Goal: Task Accomplishment & Management: Complete application form

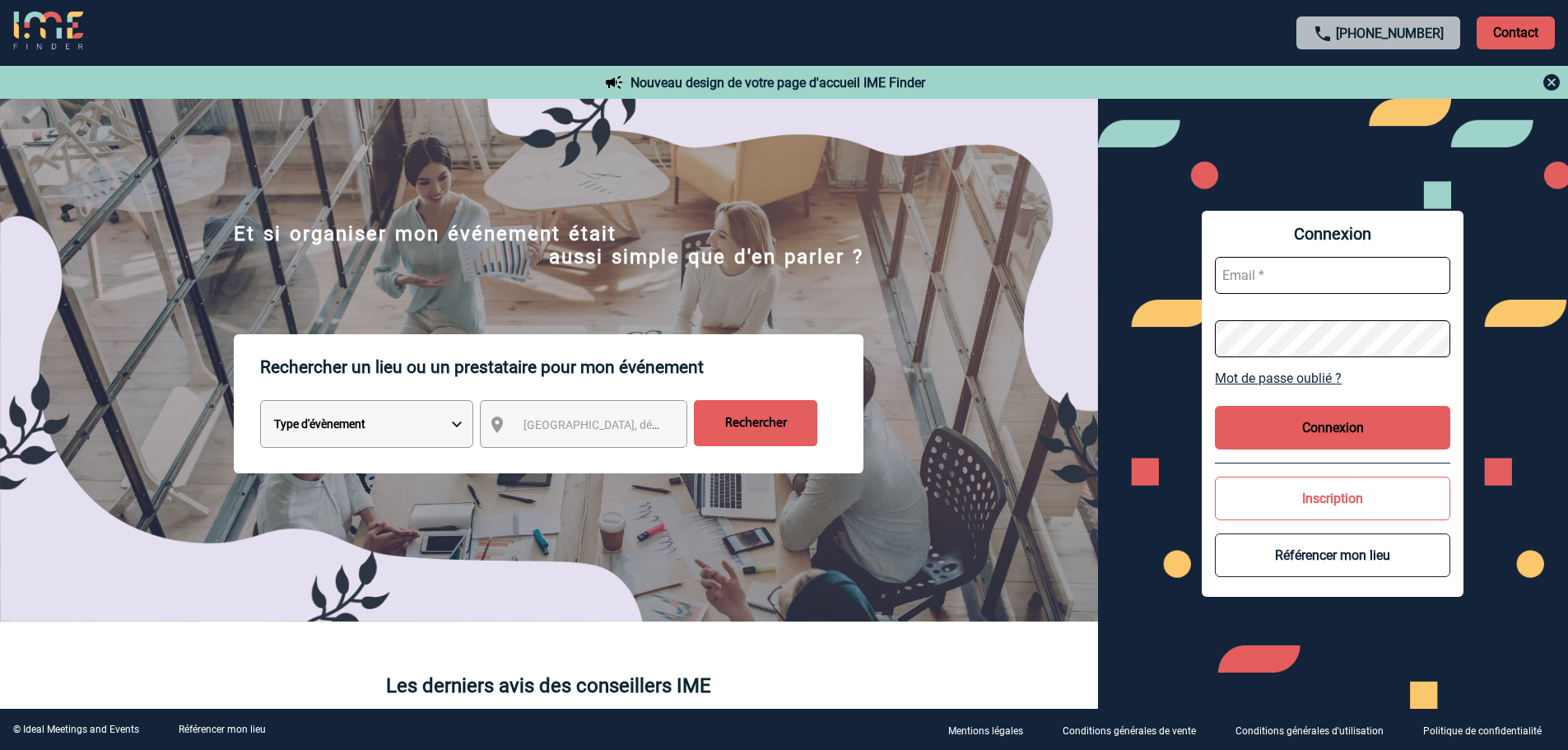
type input "[EMAIL_ADDRESS][DOMAIN_NAME]"
click at [1318, 433] on button "Connexion" at bounding box center [1333, 428] width 235 height 44
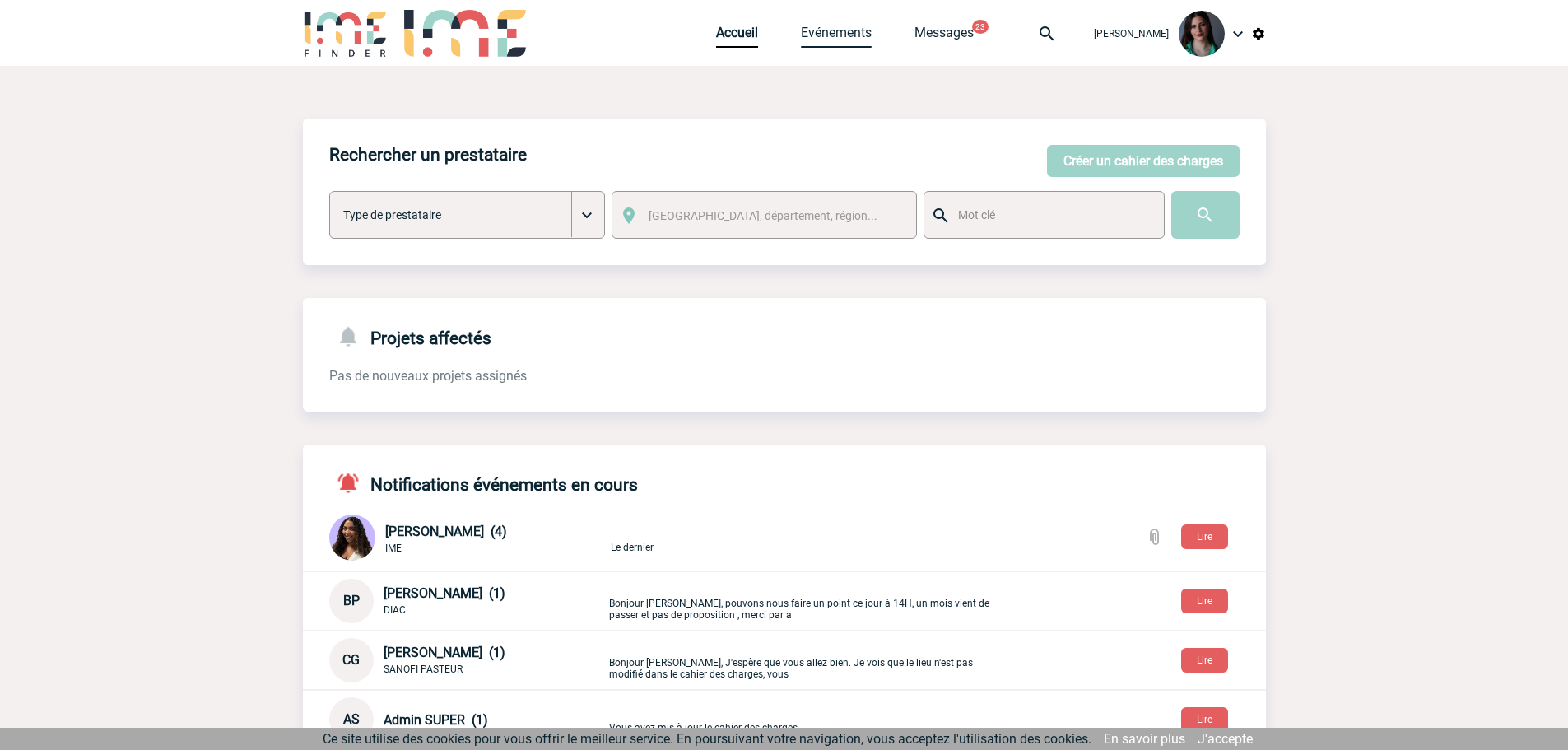
click at [840, 27] on link "Evénements" at bounding box center [836, 36] width 70 height 23
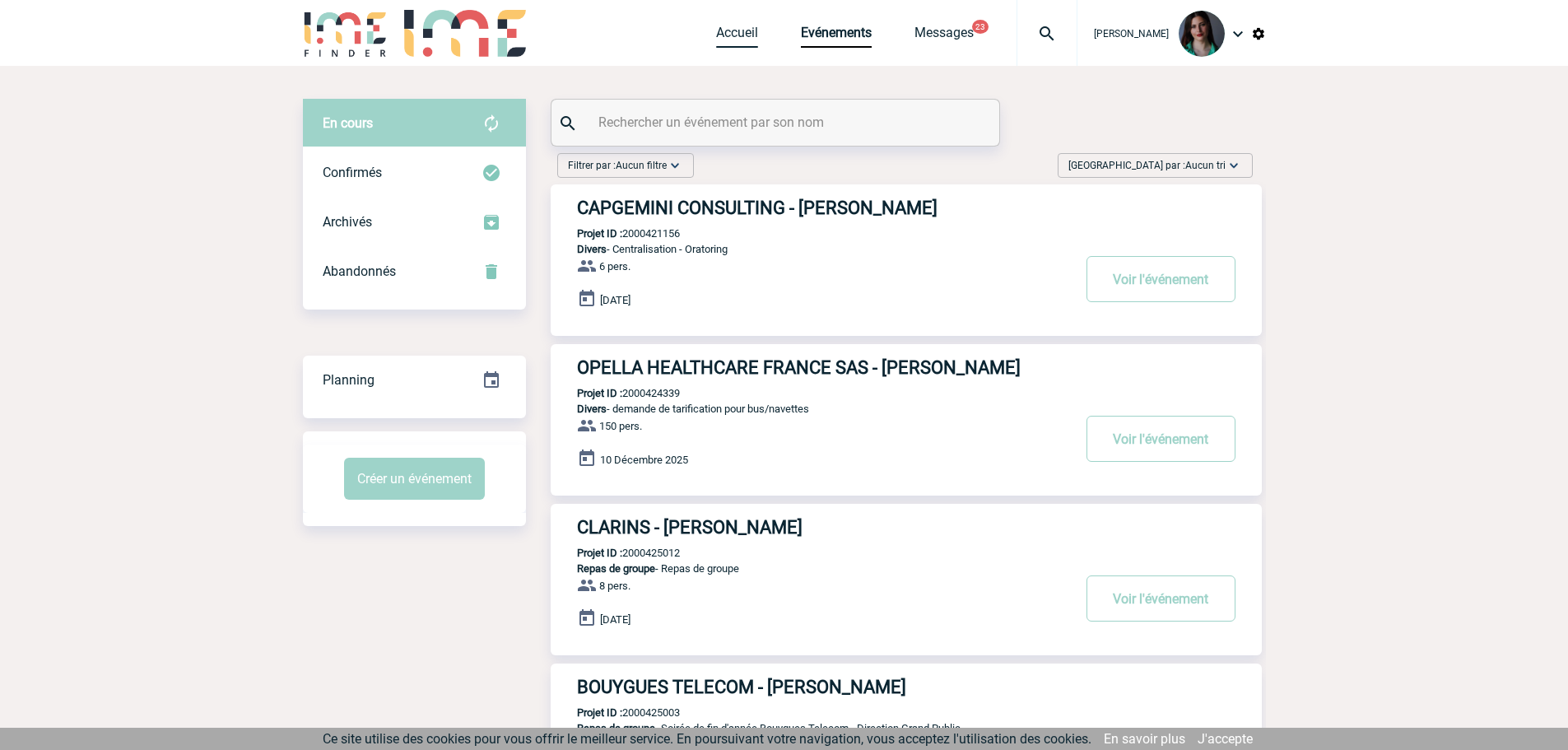
click at [741, 31] on link "Accueil" at bounding box center [736, 36] width 42 height 23
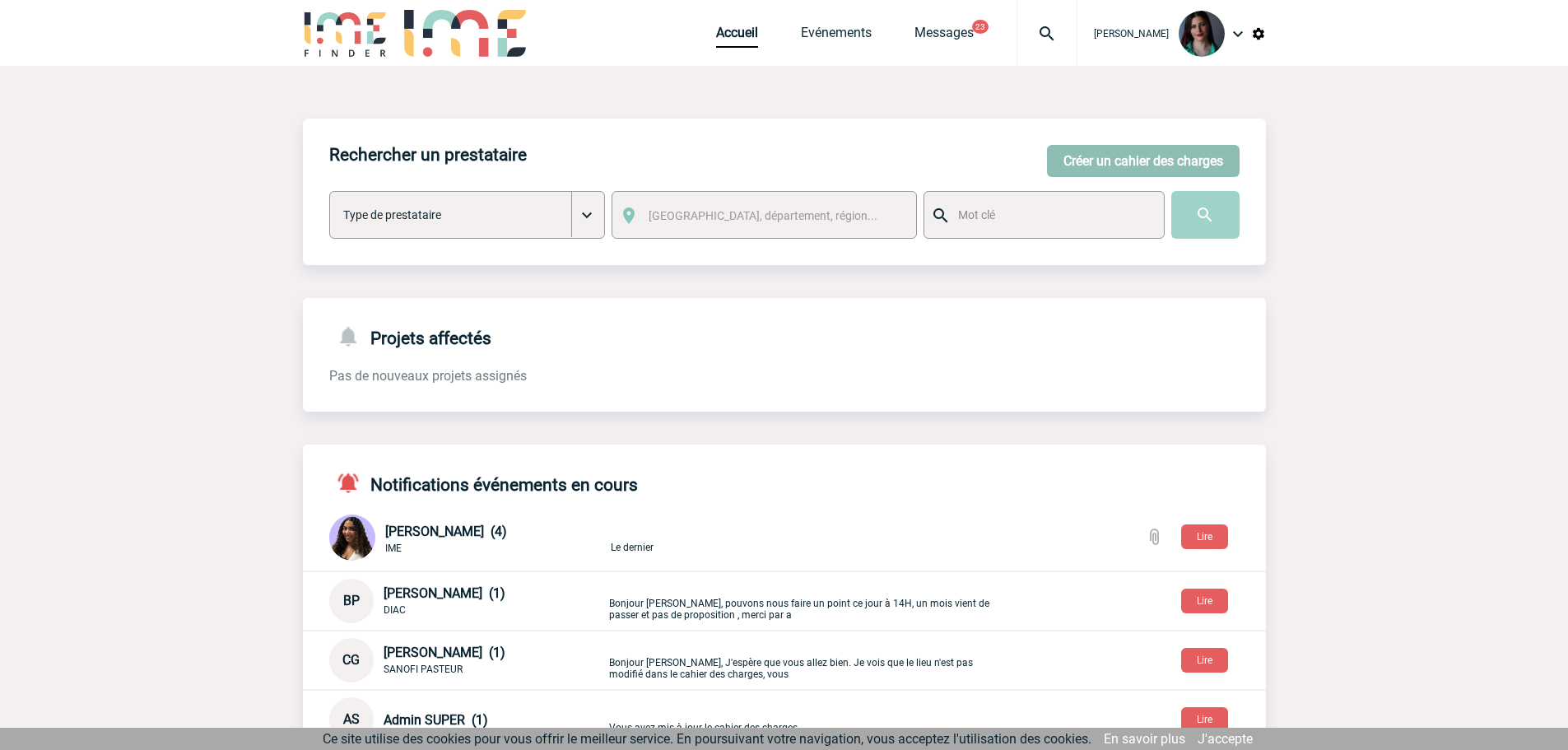
click at [1093, 157] on button "Créer un cahier des charges" at bounding box center [1143, 161] width 193 height 32
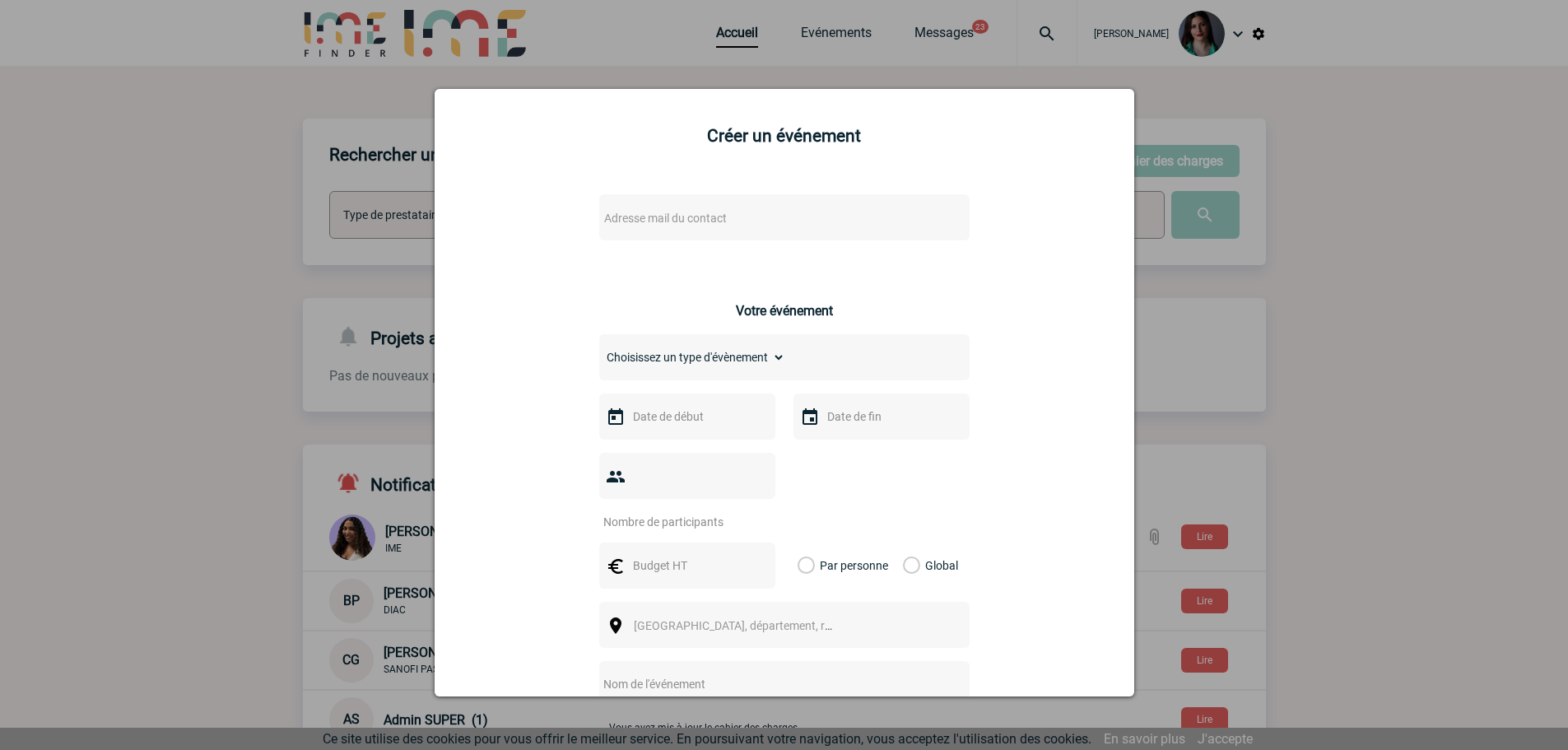
click at [695, 213] on span "Adresse mail du contact" at bounding box center [665, 218] width 123 height 13
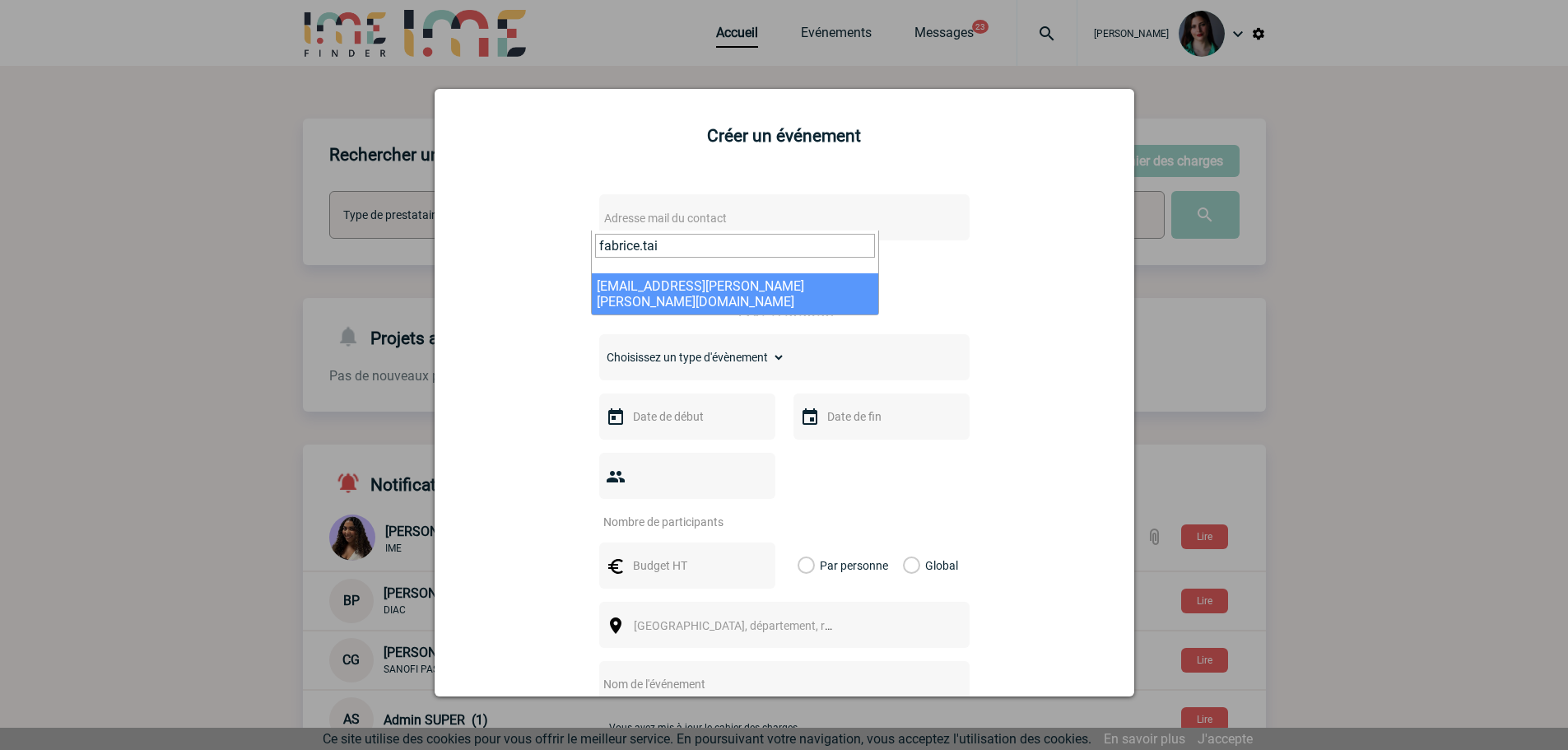
type input "fabrice.tai"
select select "107247"
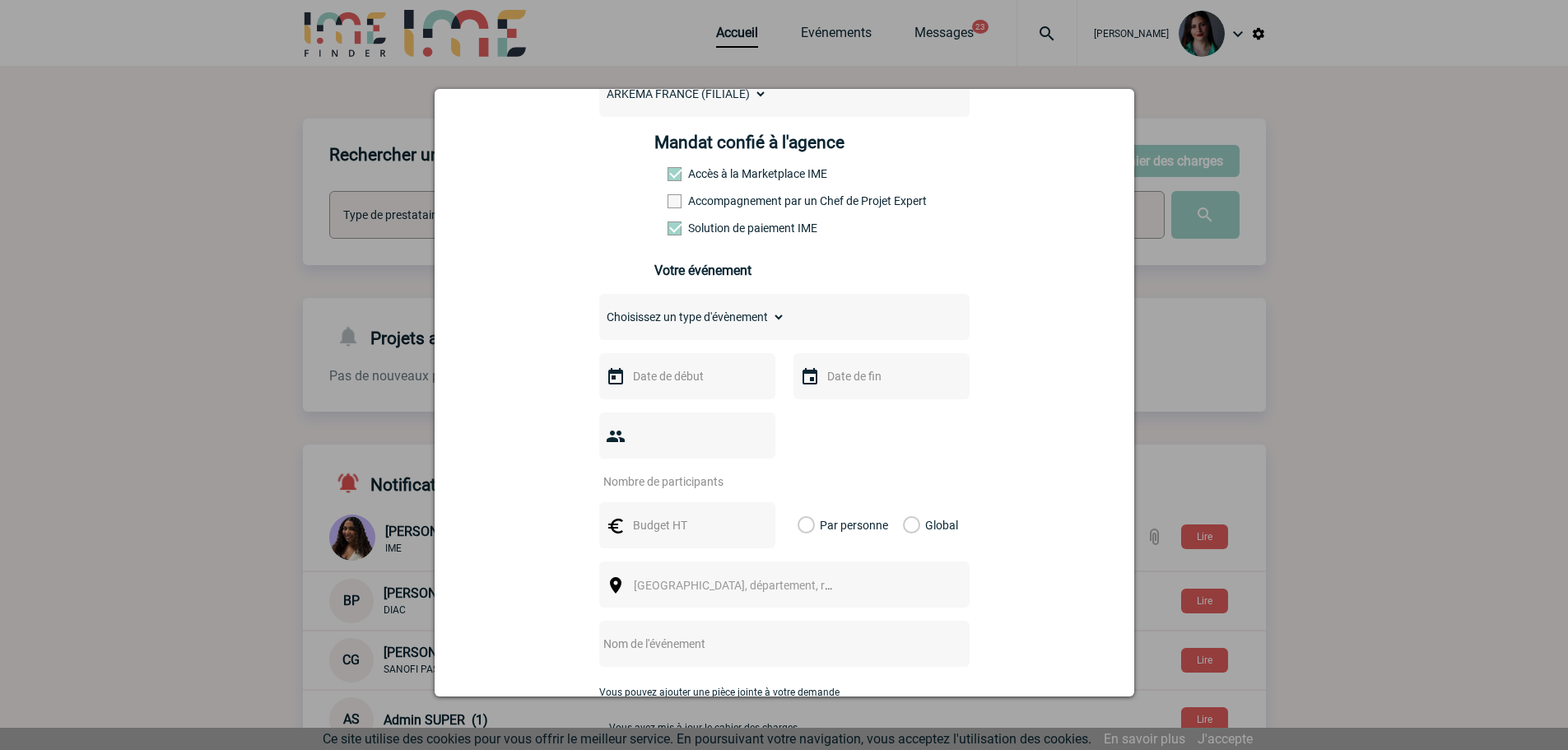
scroll to position [247, 0]
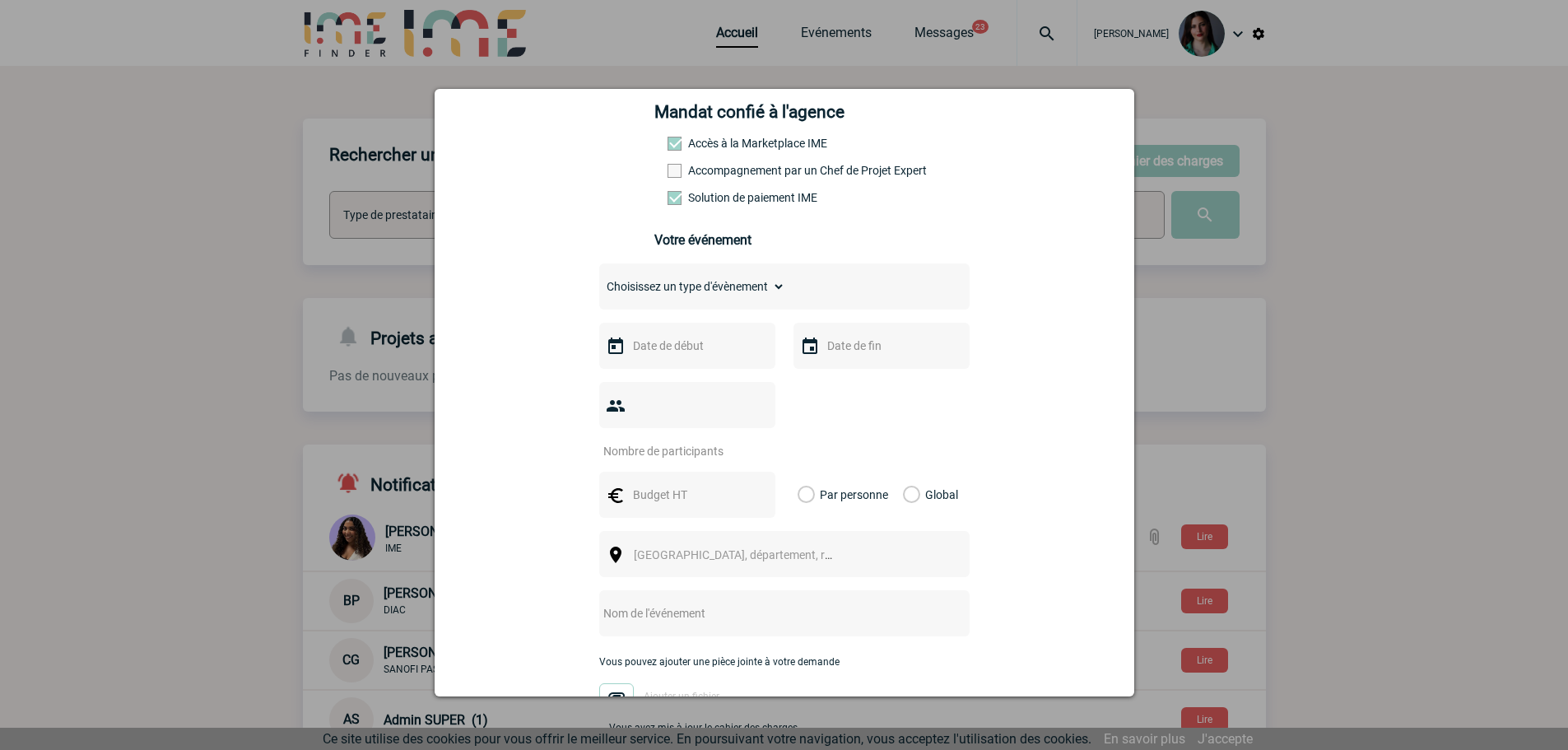
click at [680, 346] on input "text" at bounding box center [685, 346] width 113 height 22
click at [648, 569] on link "25" at bounding box center [641, 569] width 31 height 30
type input "25-08-2025"
click at [834, 353] on input "text" at bounding box center [880, 346] width 113 height 22
click at [834, 567] on link "25" at bounding box center [836, 569] width 31 height 30
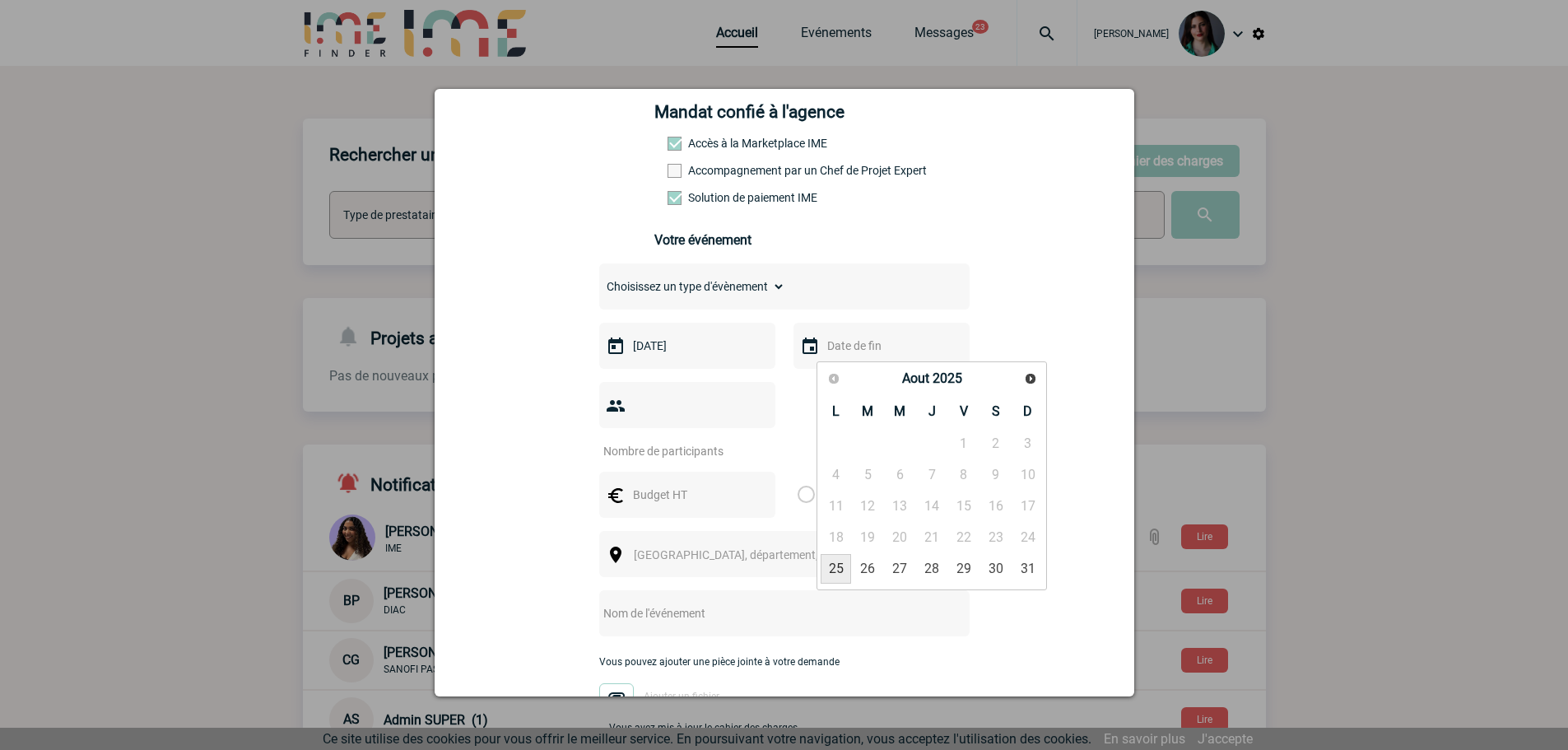
type input "25-08-2025"
click at [649, 441] on input "number" at bounding box center [676, 452] width 155 height 22
type input "1"
click at [689, 484] on input "text" at bounding box center [685, 495] width 113 height 22
click at [676, 484] on input "text" at bounding box center [685, 495] width 113 height 22
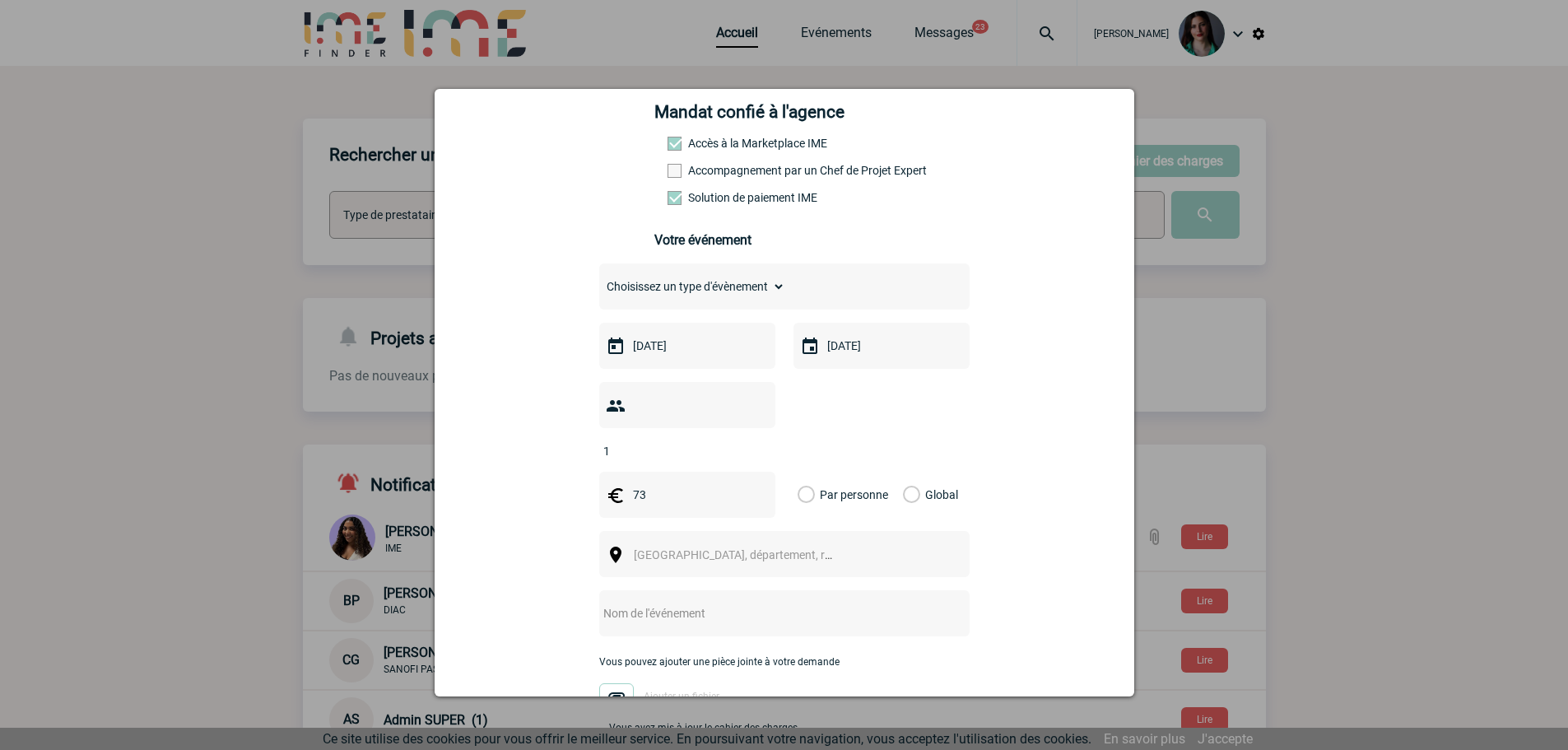
type input "73"
click at [905, 472] on label "Global" at bounding box center [908, 495] width 11 height 46
click at [0, 0] on input "Global" at bounding box center [0, 0] width 0 height 0
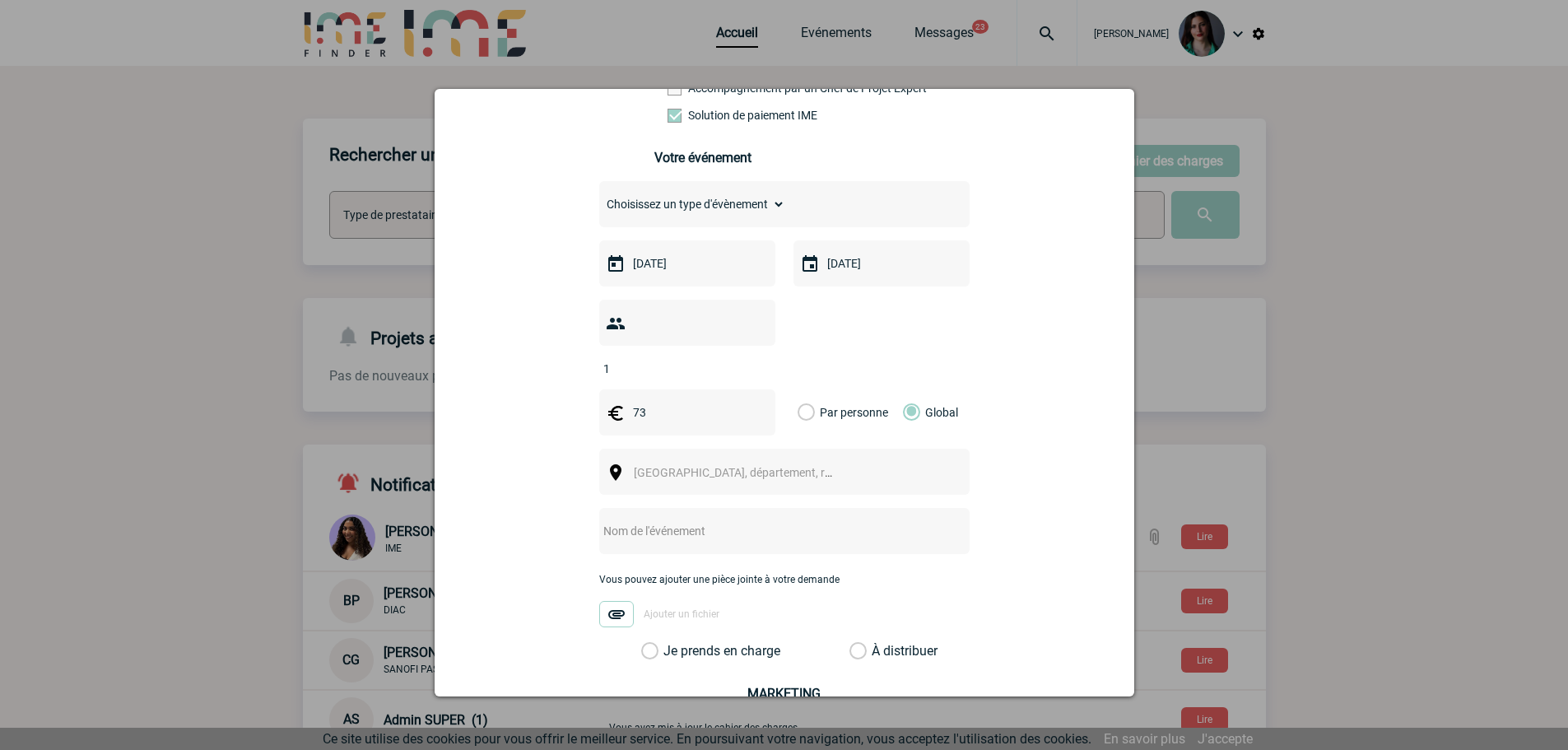
click at [741, 466] on span "Ville, département, région..." at bounding box center [748, 472] width 229 height 13
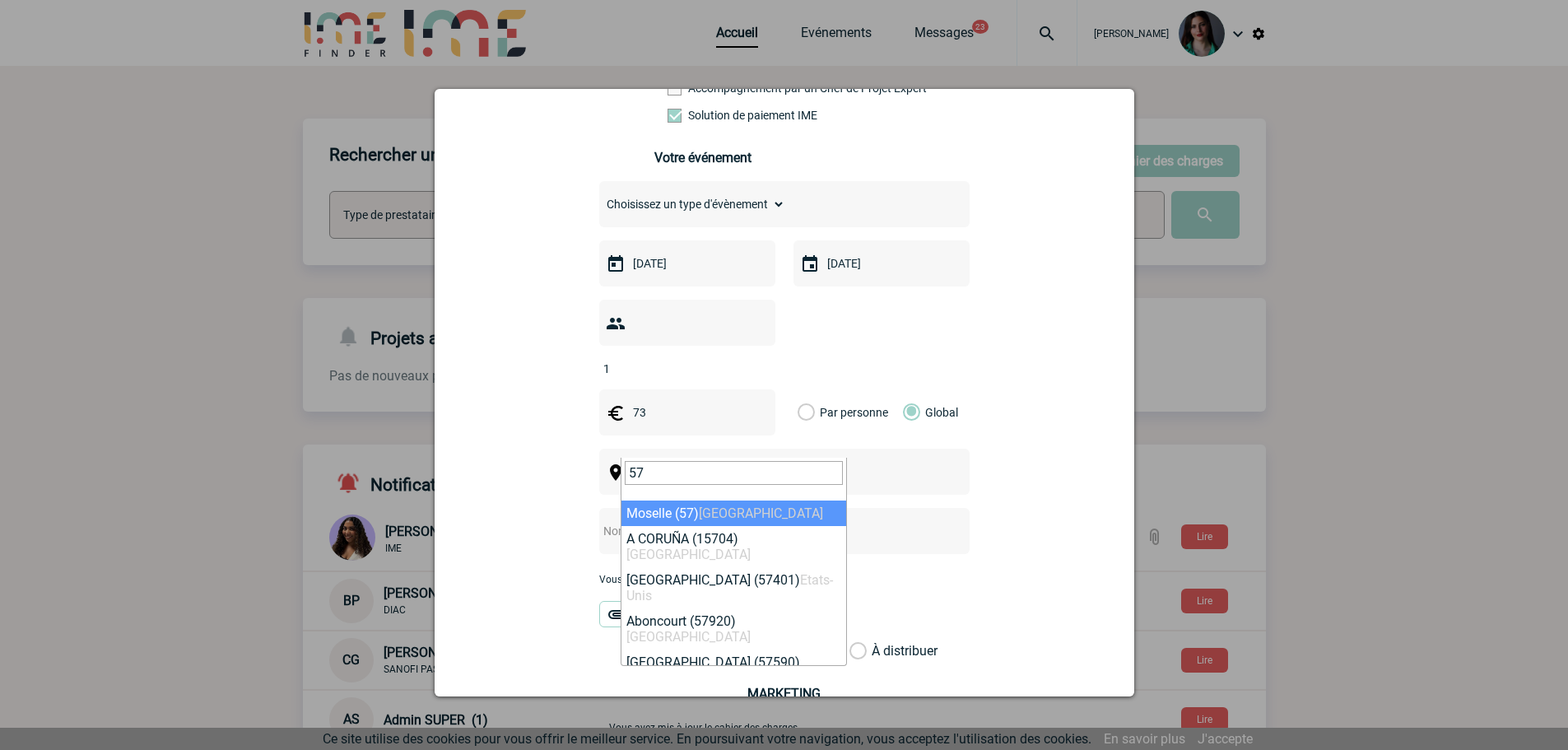
type input "57"
select select "22561"
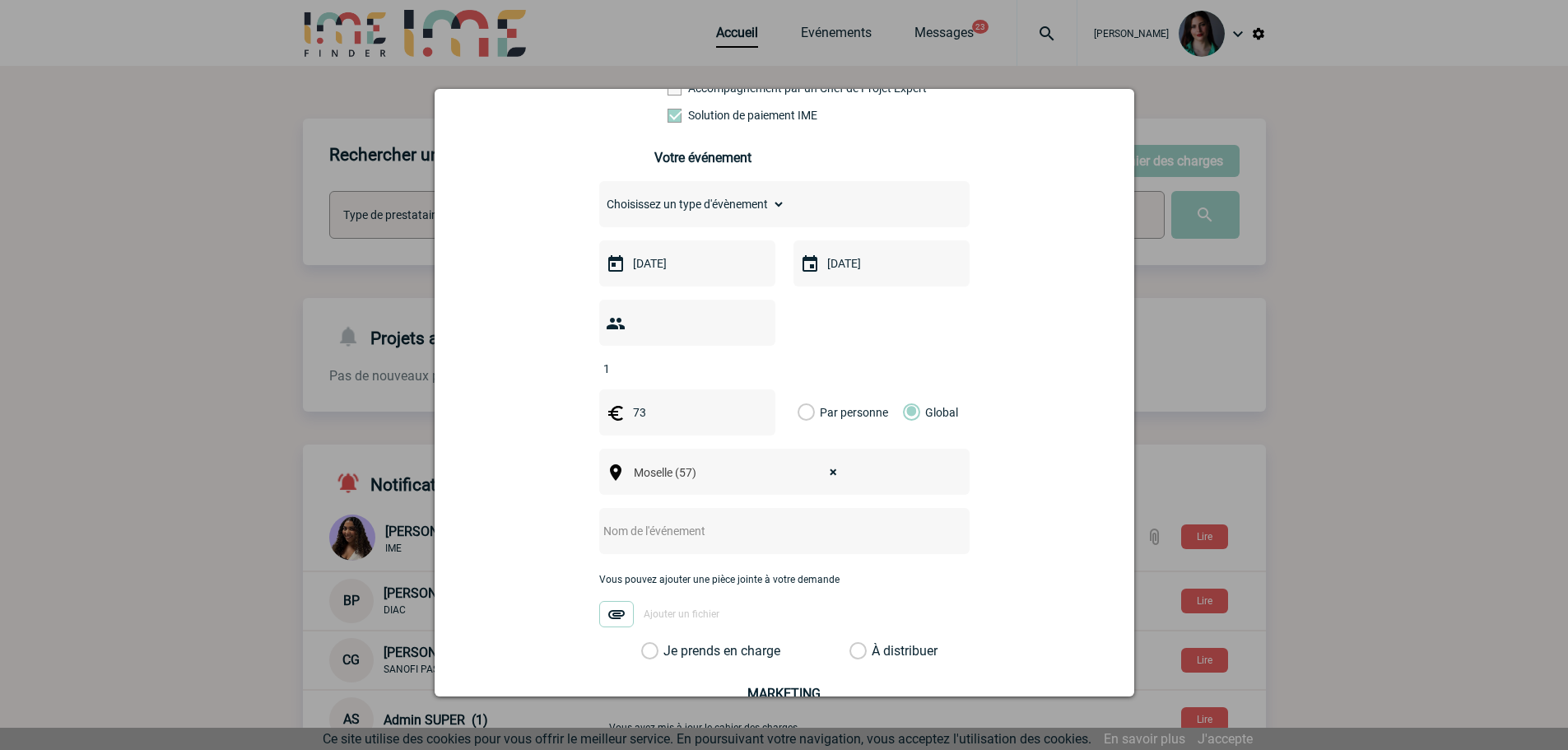
click at [745, 520] on input "text" at bounding box center [762, 531] width 326 height 22
type input "C"
click at [770, 520] on input "CENTRALISATION - Prestation" at bounding box center [762, 531] width 326 height 22
type input "CENTRALISATION - Prestation graphique"
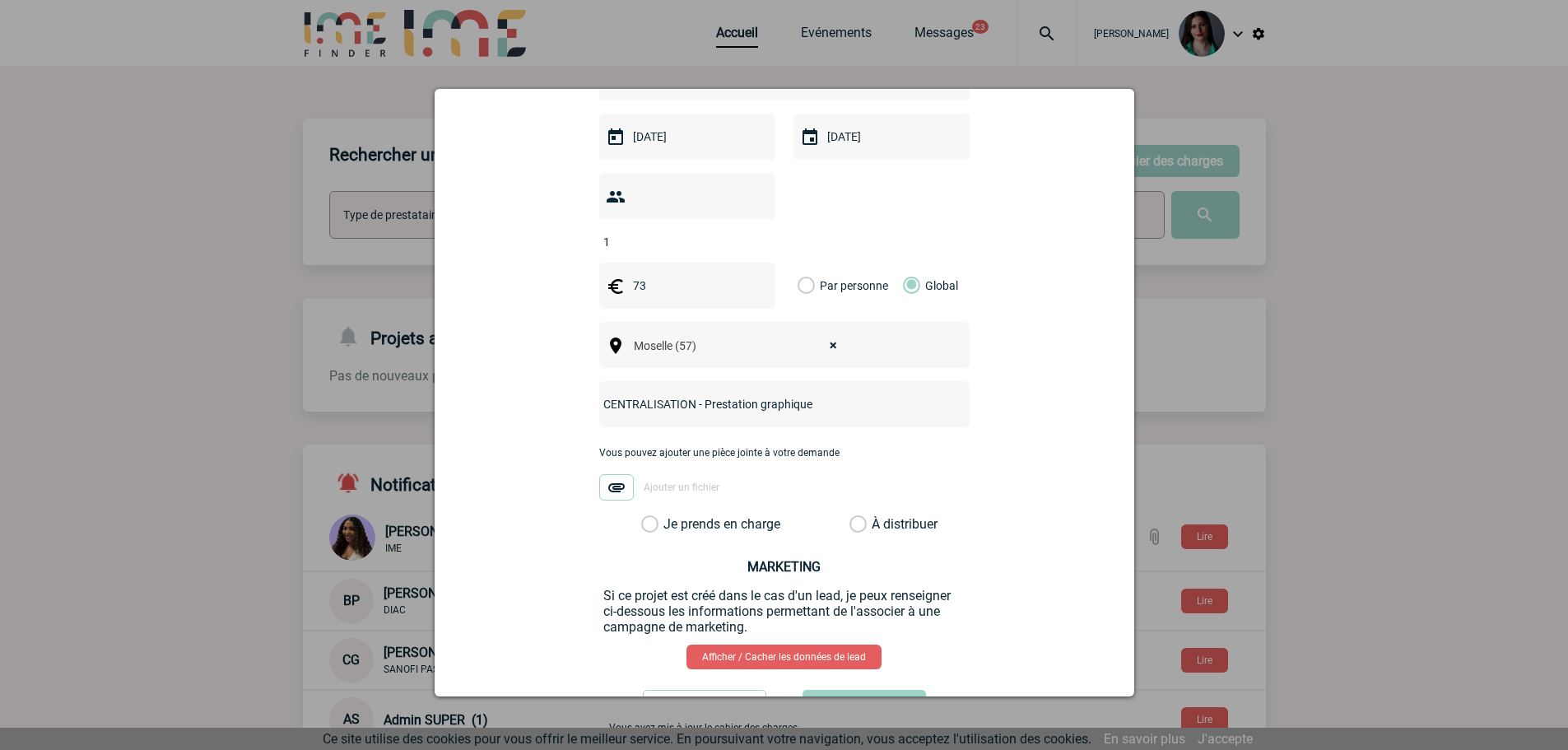
scroll to position [506, 0]
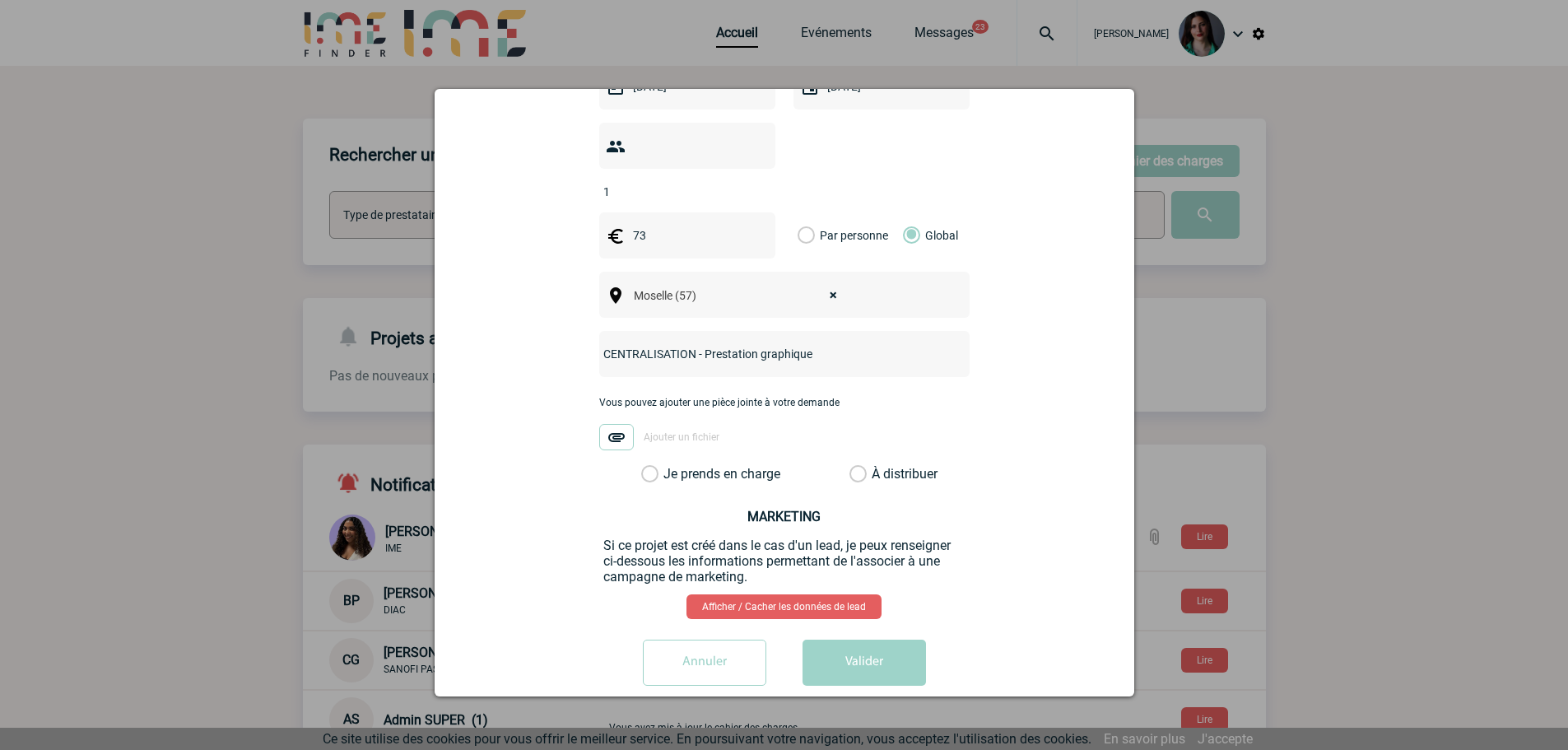
click at [641, 466] on label "Je prends en charge" at bounding box center [655, 474] width 28 height 17
click at [0, 0] on input "Je prends en charge" at bounding box center [0, 0] width 0 height 0
click at [852, 640] on button "Valider" at bounding box center [864, 663] width 123 height 46
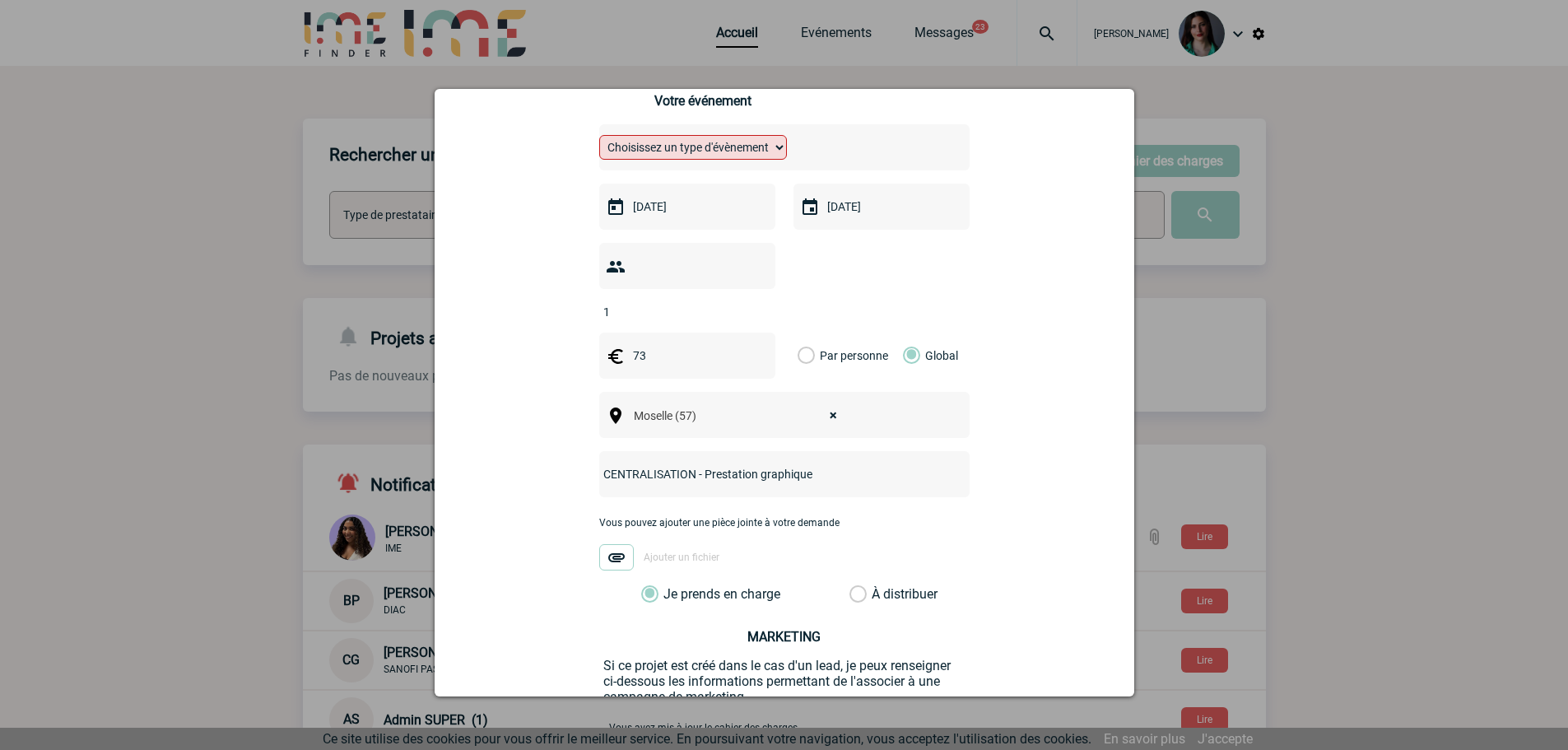
scroll to position [177, 0]
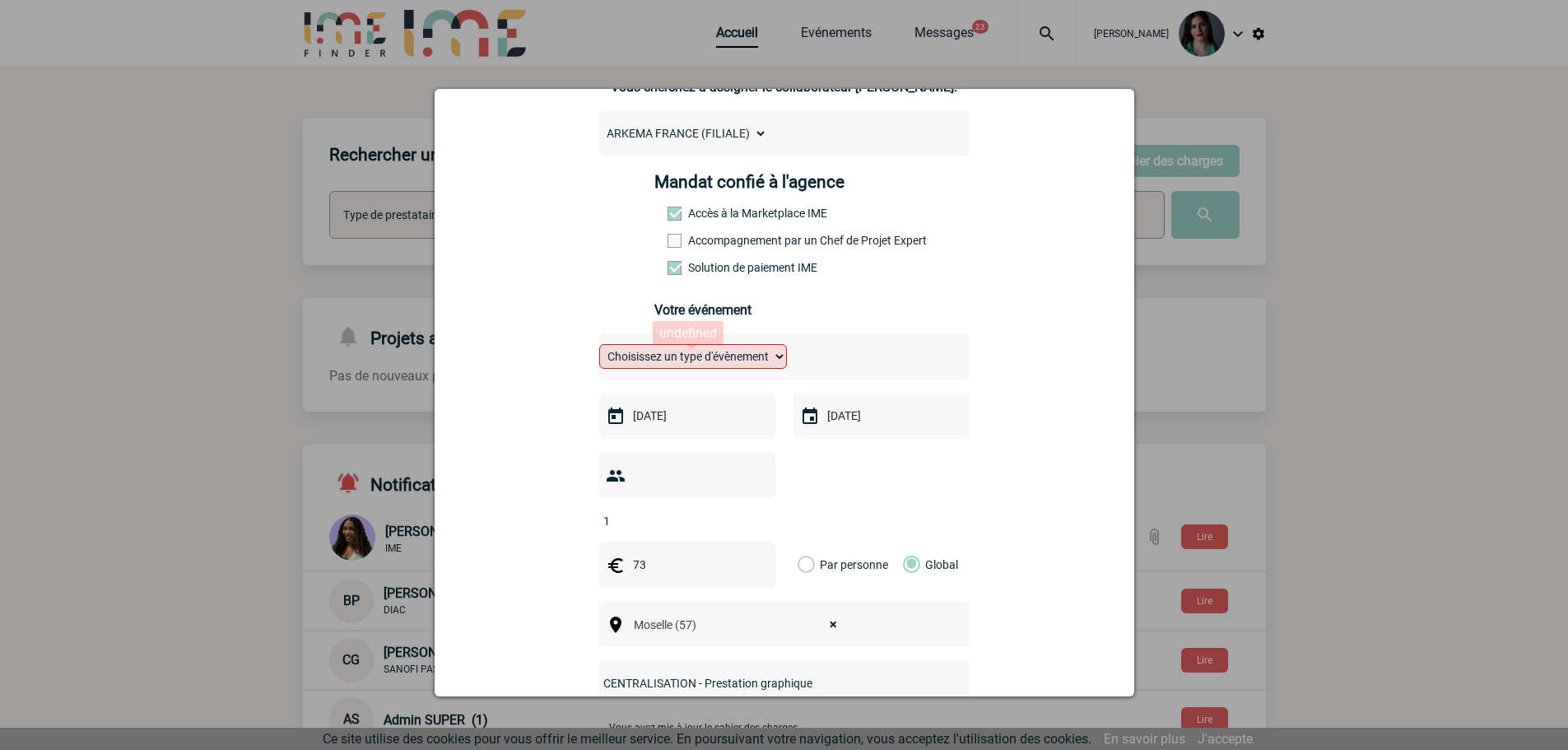
click at [757, 360] on select "Choisissez un type d'évènement Séminaire avec nuitée Séminaire sans nuitée Repa…" at bounding box center [692, 356] width 188 height 25
select select "9"
click at [599, 348] on select "Choisissez un type d'évènement Séminaire avec nuitée Séminaire sans nuitée Repa…" at bounding box center [692, 356] width 188 height 25
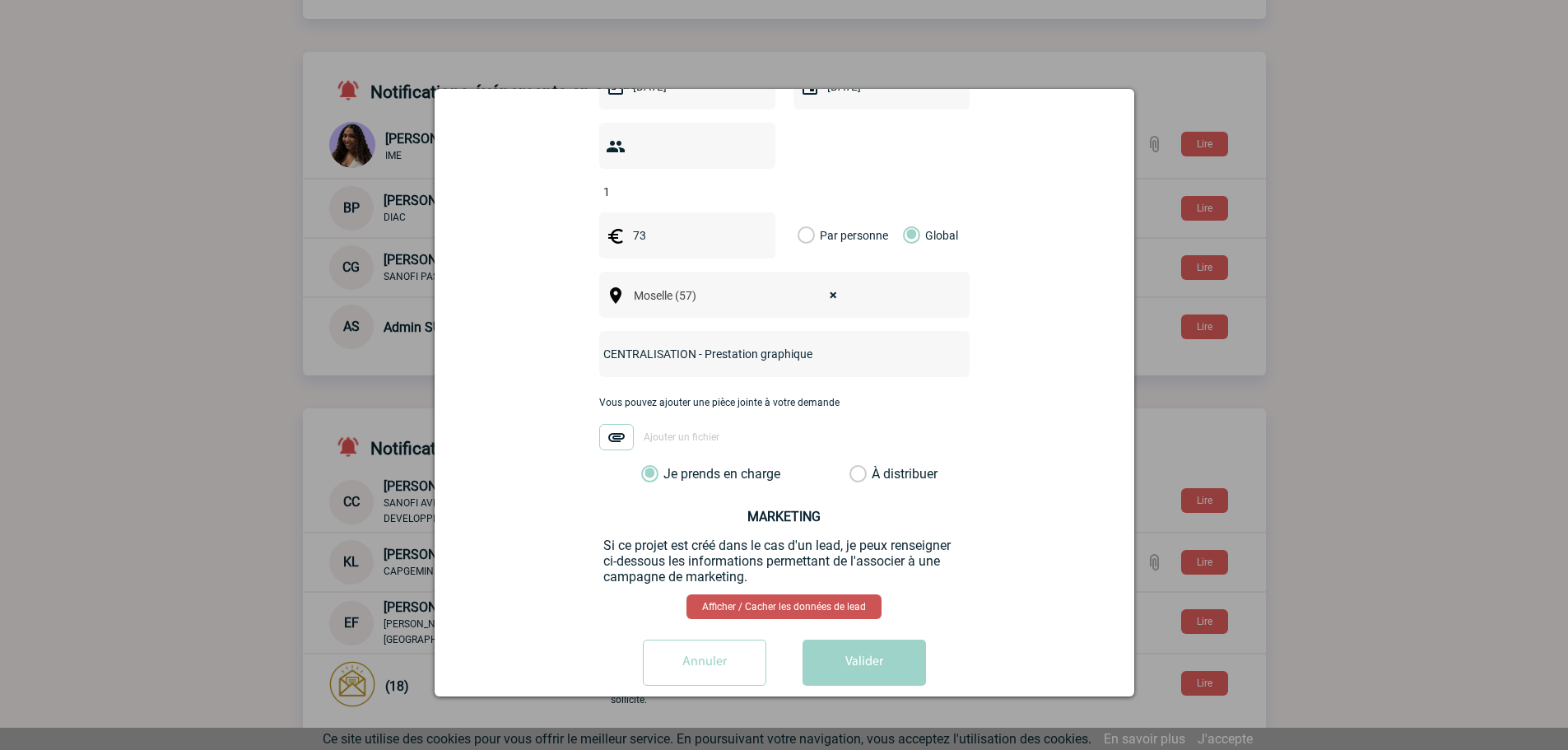
scroll to position [443, 0]
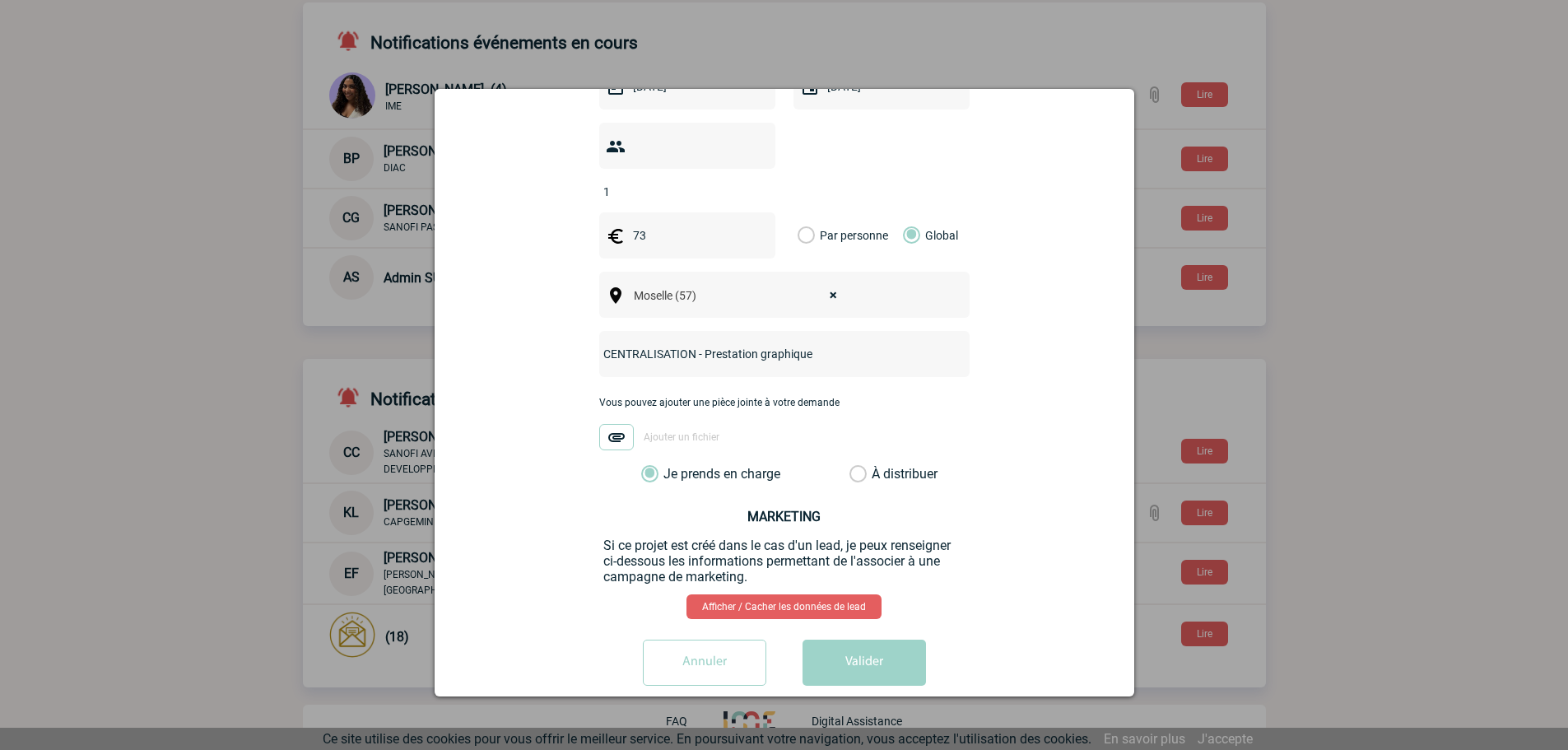
click at [849, 640] on button "Valider" at bounding box center [864, 663] width 123 height 46
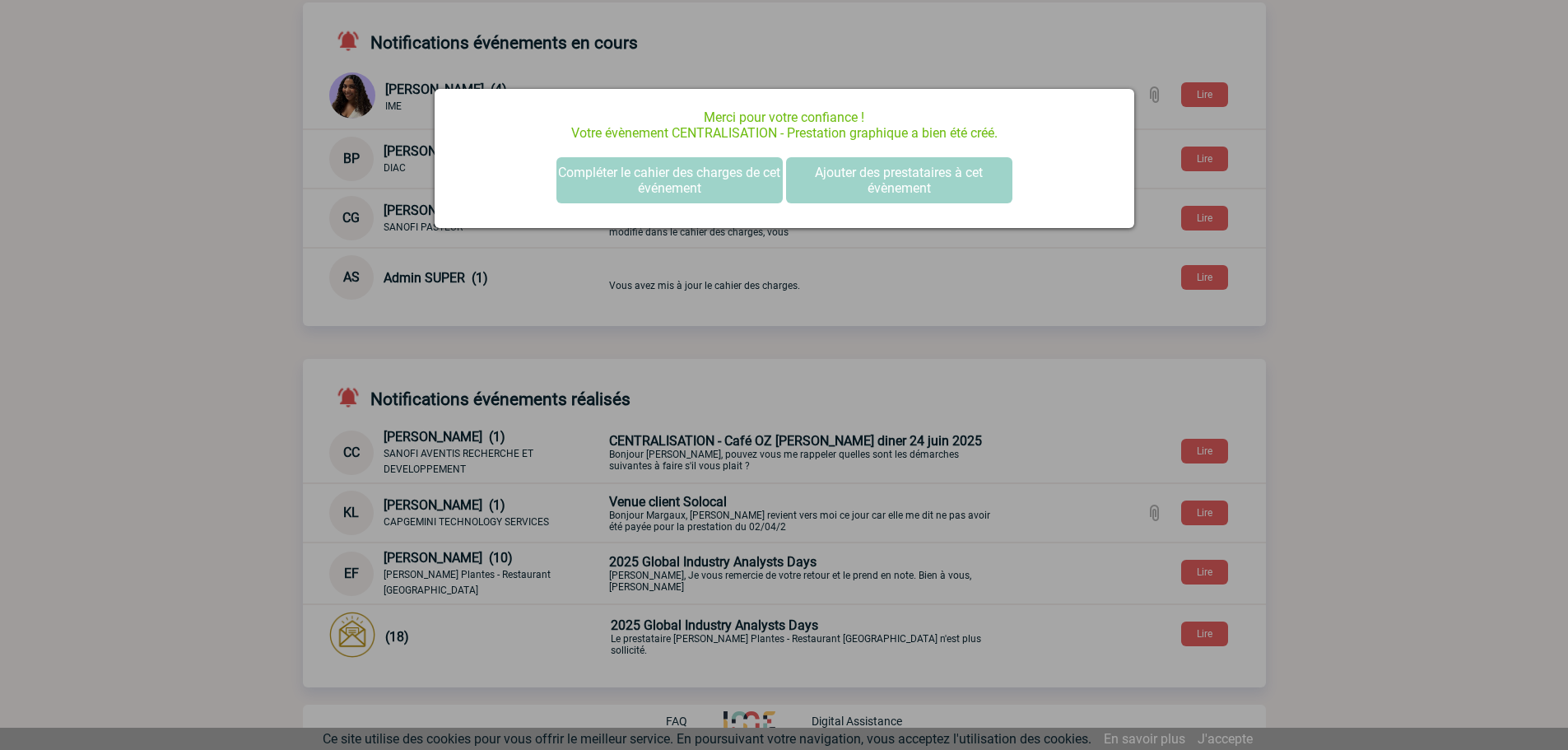
click at [1314, 255] on div at bounding box center [784, 375] width 1568 height 750
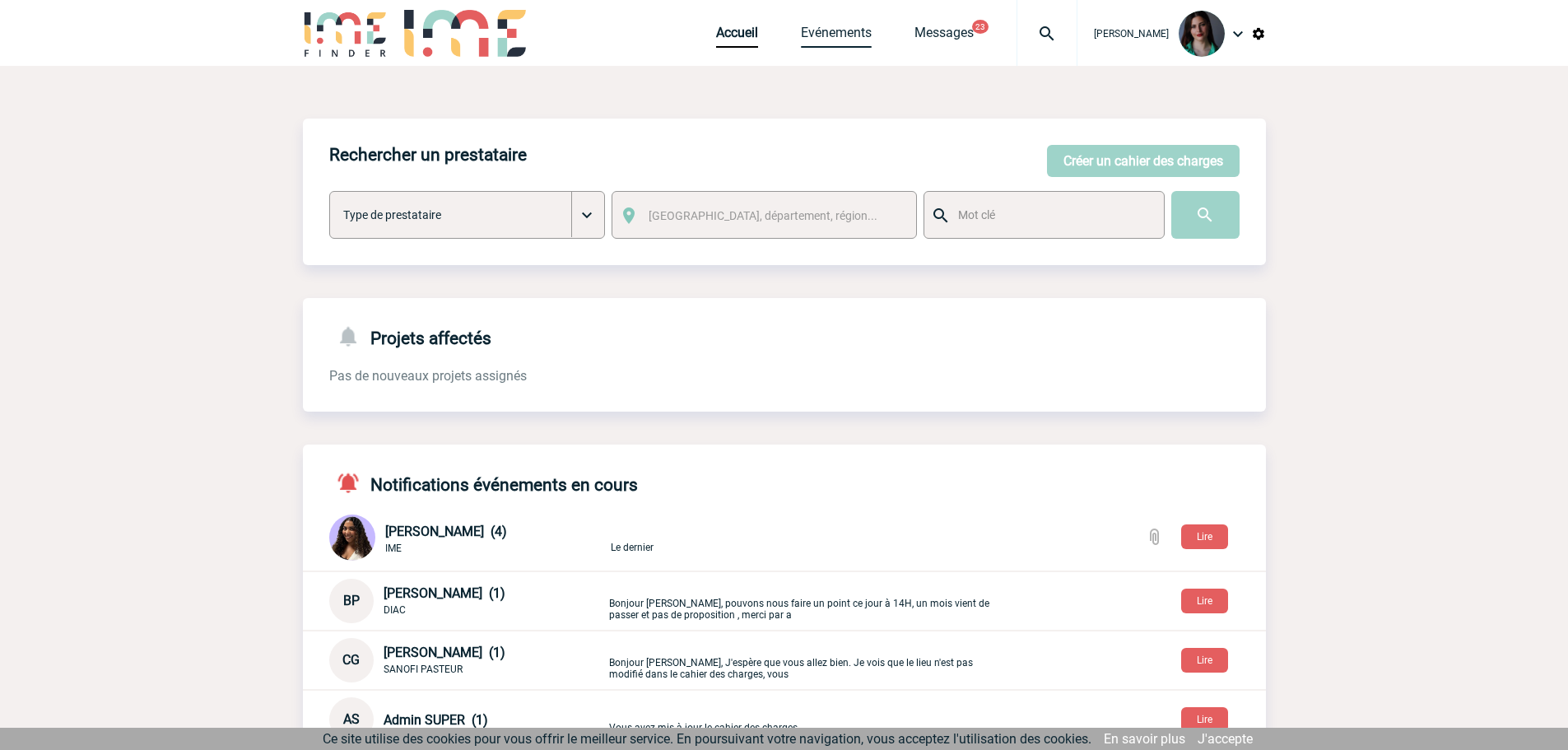
click at [847, 31] on link "Evénements" at bounding box center [836, 36] width 70 height 23
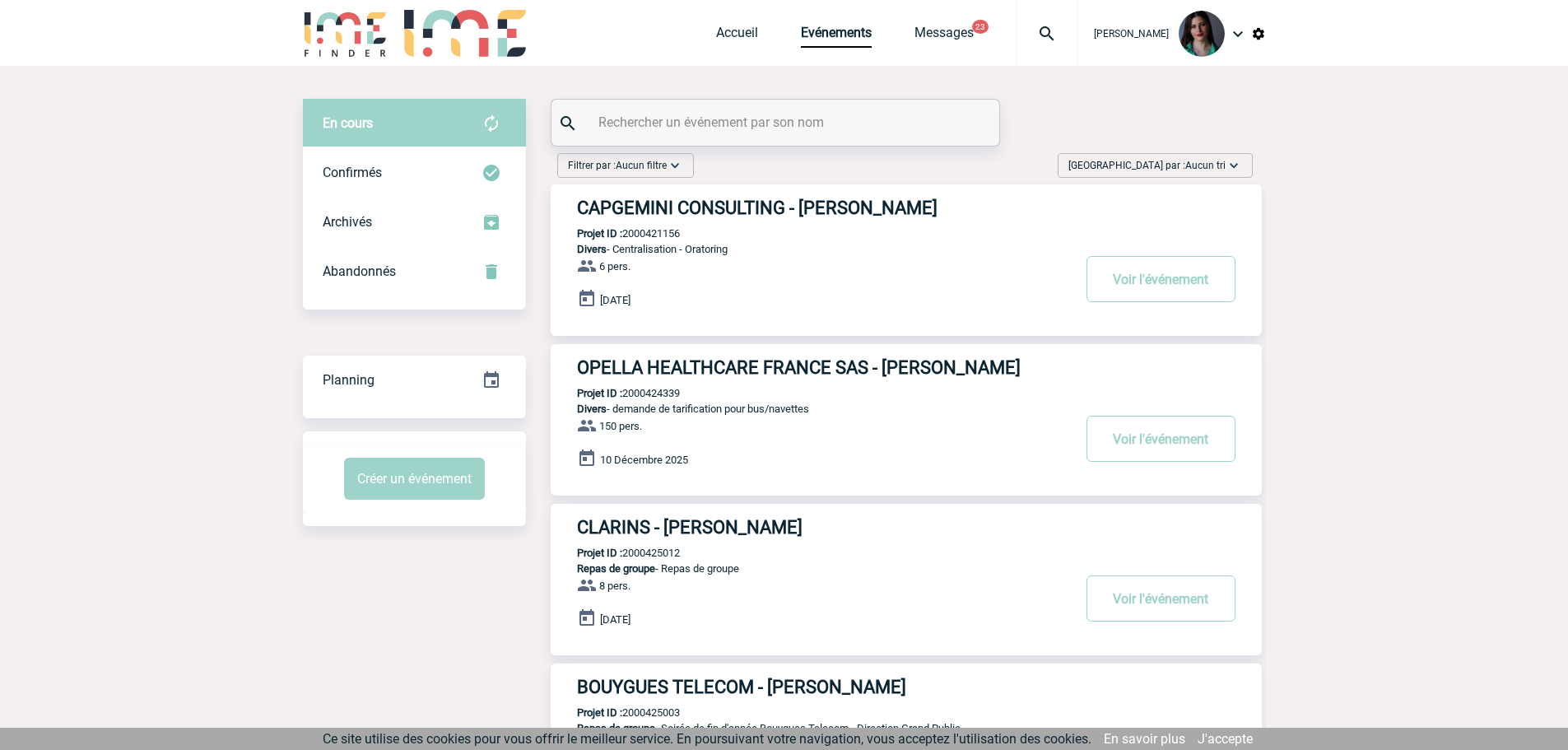
click at [986, 33] on button "23" at bounding box center [981, 27] width 17 height 14
click at [939, 28] on link "Messages" at bounding box center [944, 36] width 60 height 23
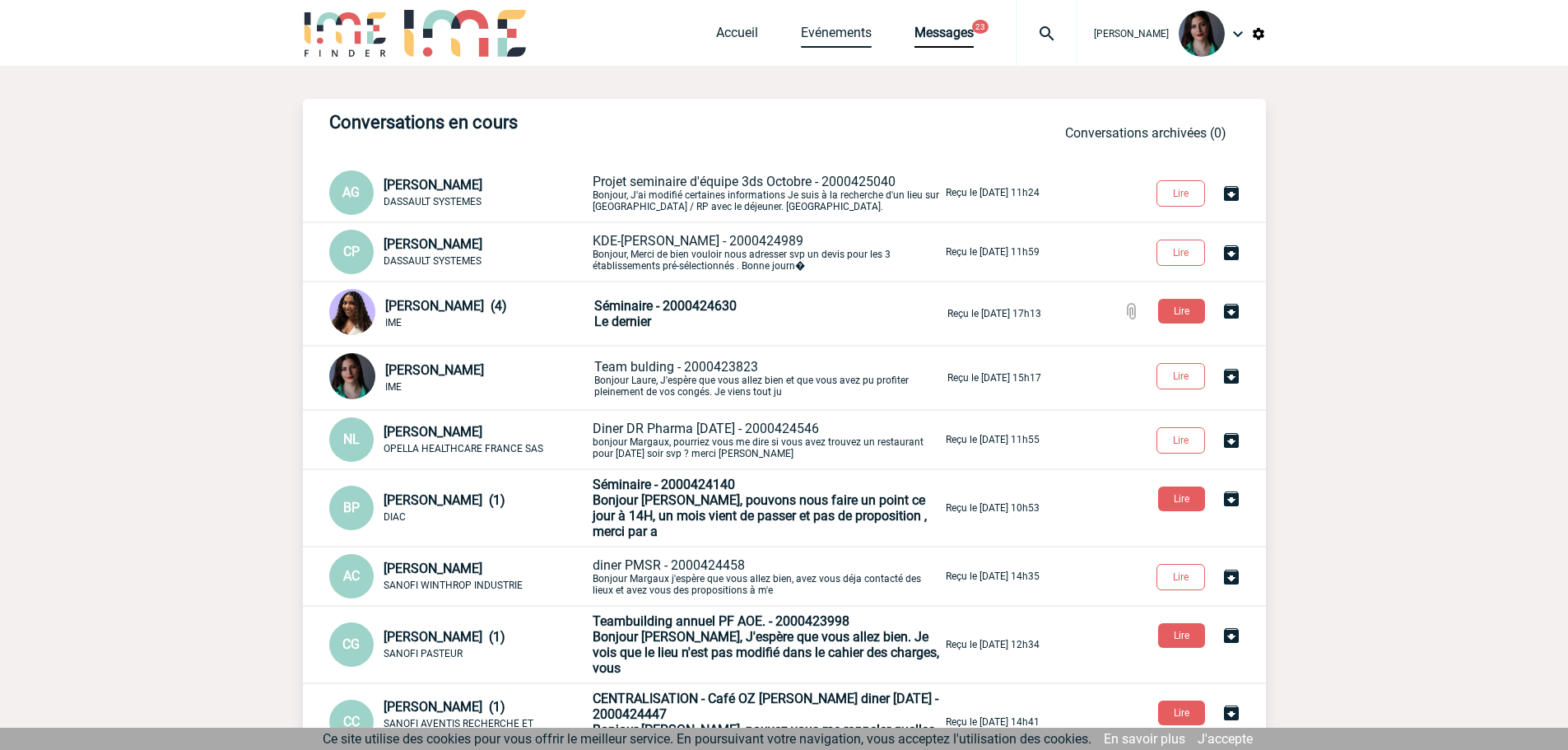
click at [852, 38] on link "Evénements" at bounding box center [836, 36] width 70 height 23
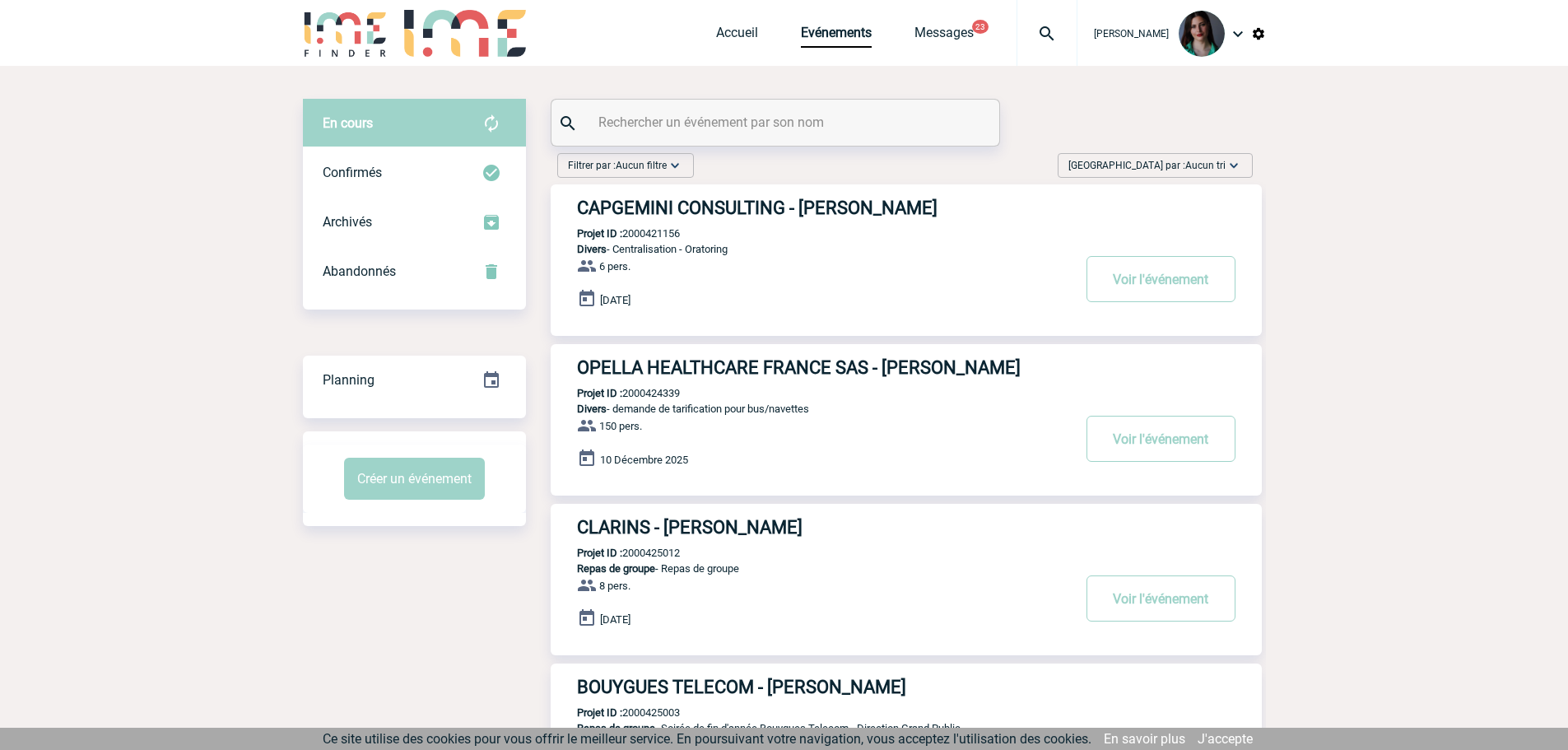
click at [1233, 165] on img at bounding box center [1234, 166] width 17 height 17
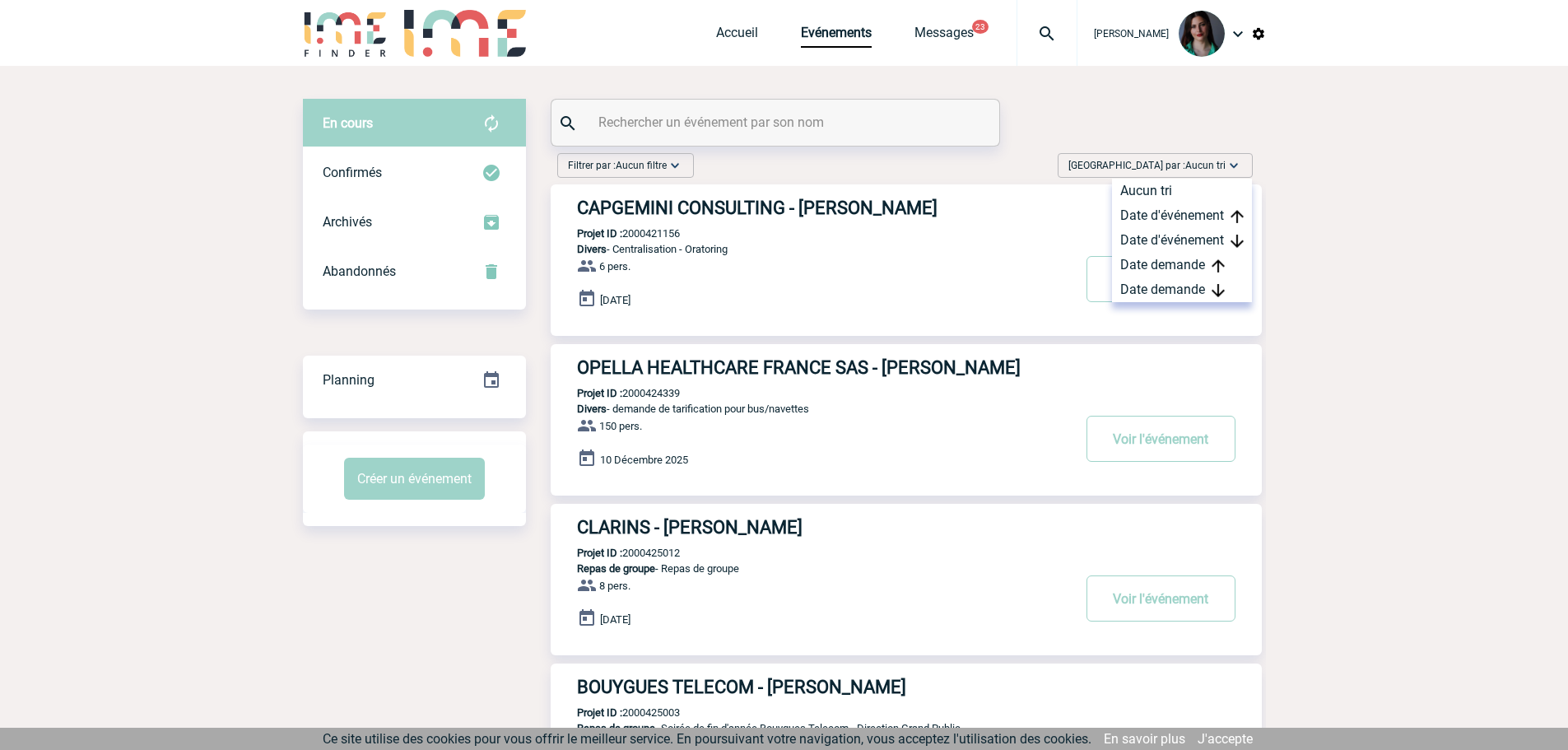
click at [1165, 208] on div "Date d'événement" at bounding box center [1181, 215] width 140 height 25
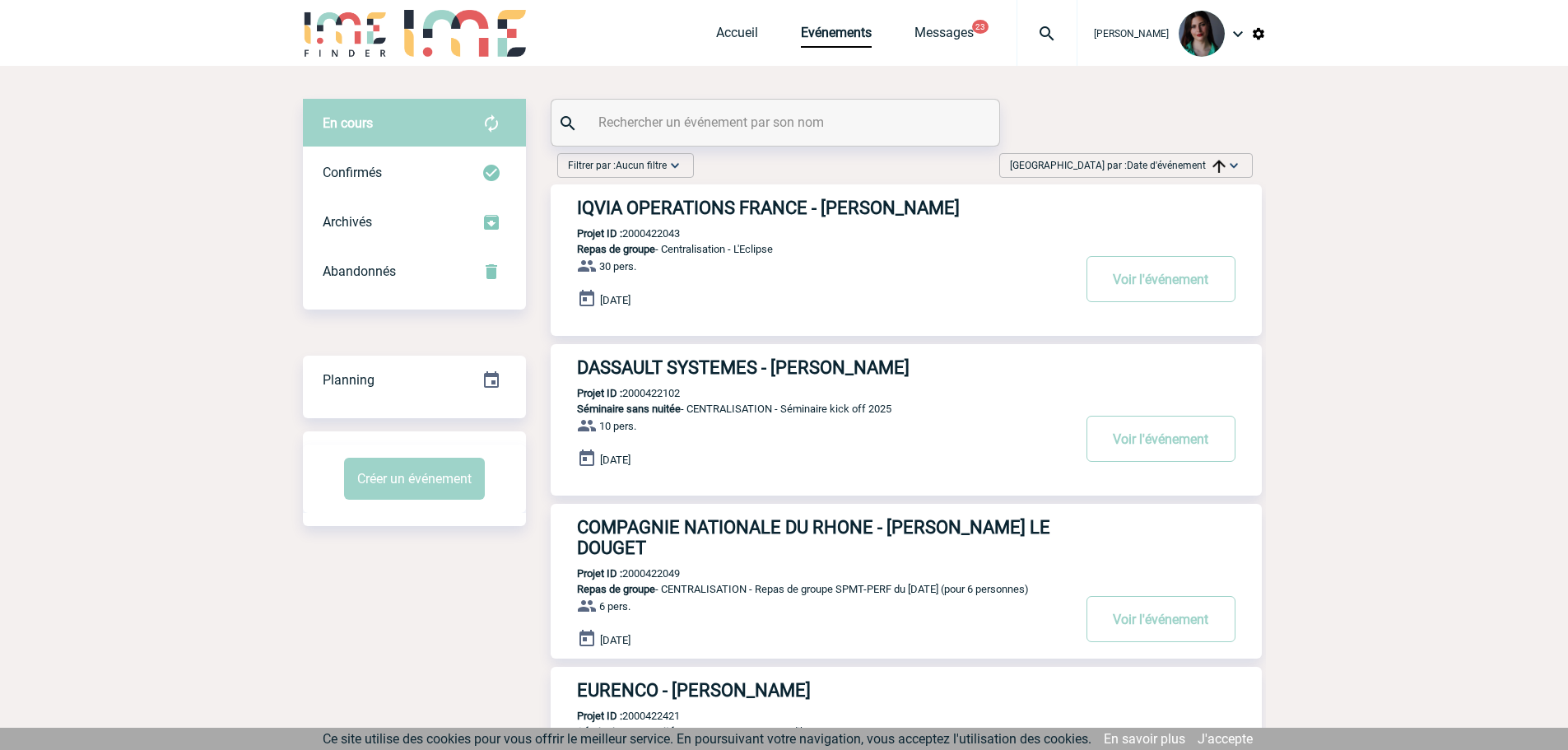
click at [1102, 165] on span "Trier par : Date d'événement" at bounding box center [1117, 166] width 215 height 17
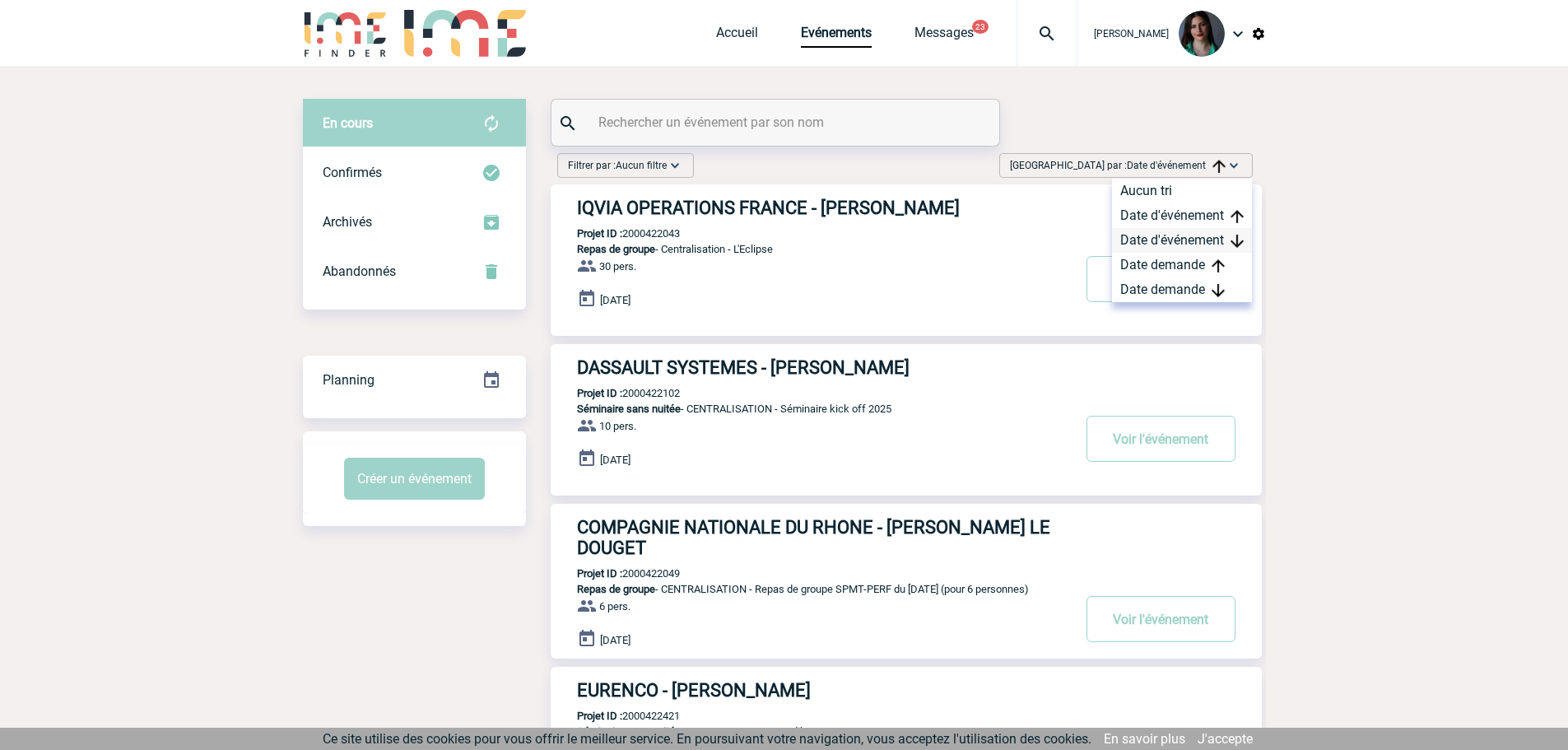
click at [1139, 235] on div "Date d'événement" at bounding box center [1181, 240] width 140 height 25
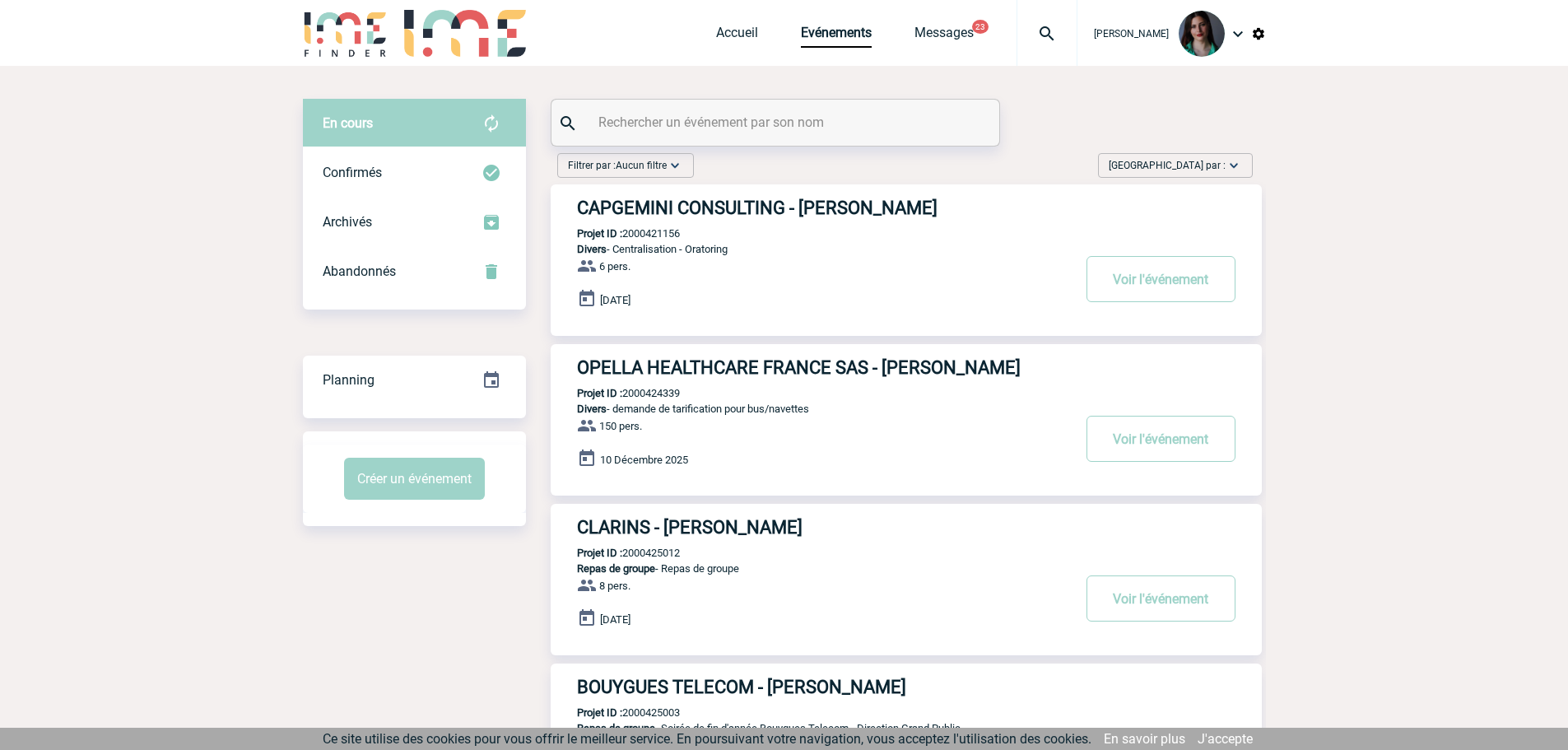
click at [1200, 162] on span "Trier par :" at bounding box center [1166, 166] width 117 height 17
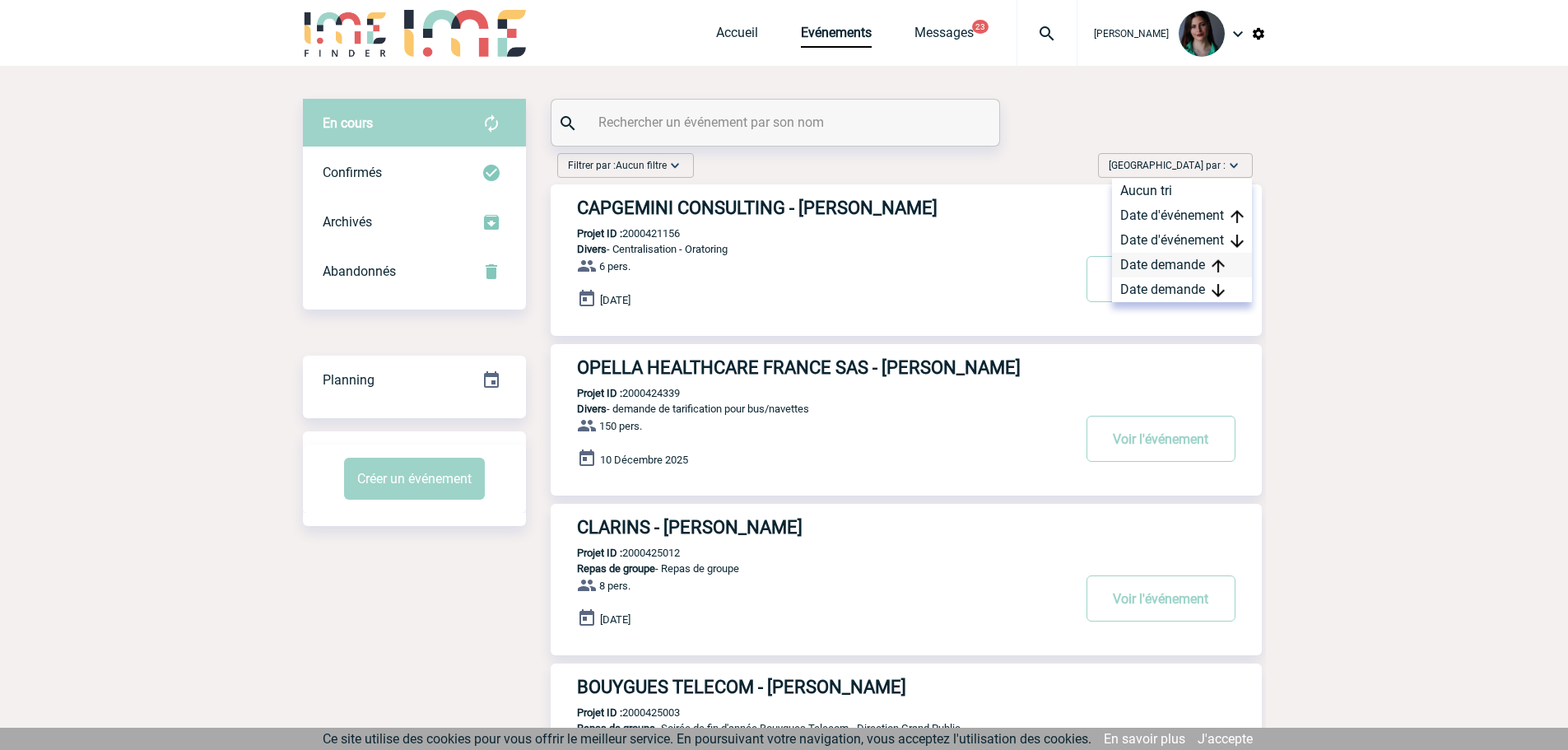
click at [1165, 263] on div "Date demande" at bounding box center [1181, 265] width 140 height 25
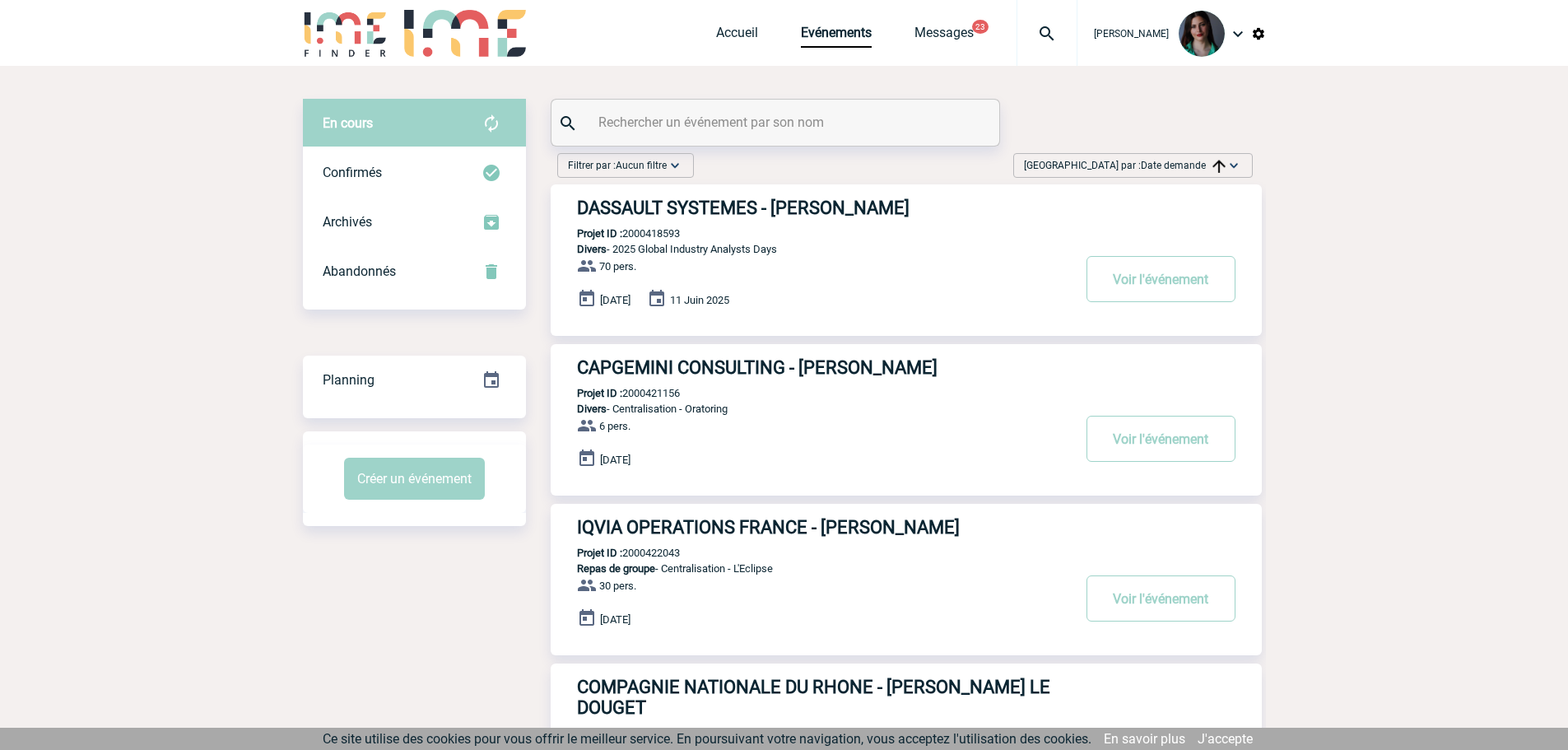
click at [1178, 158] on span "Trier par : Date demande" at bounding box center [1124, 166] width 201 height 17
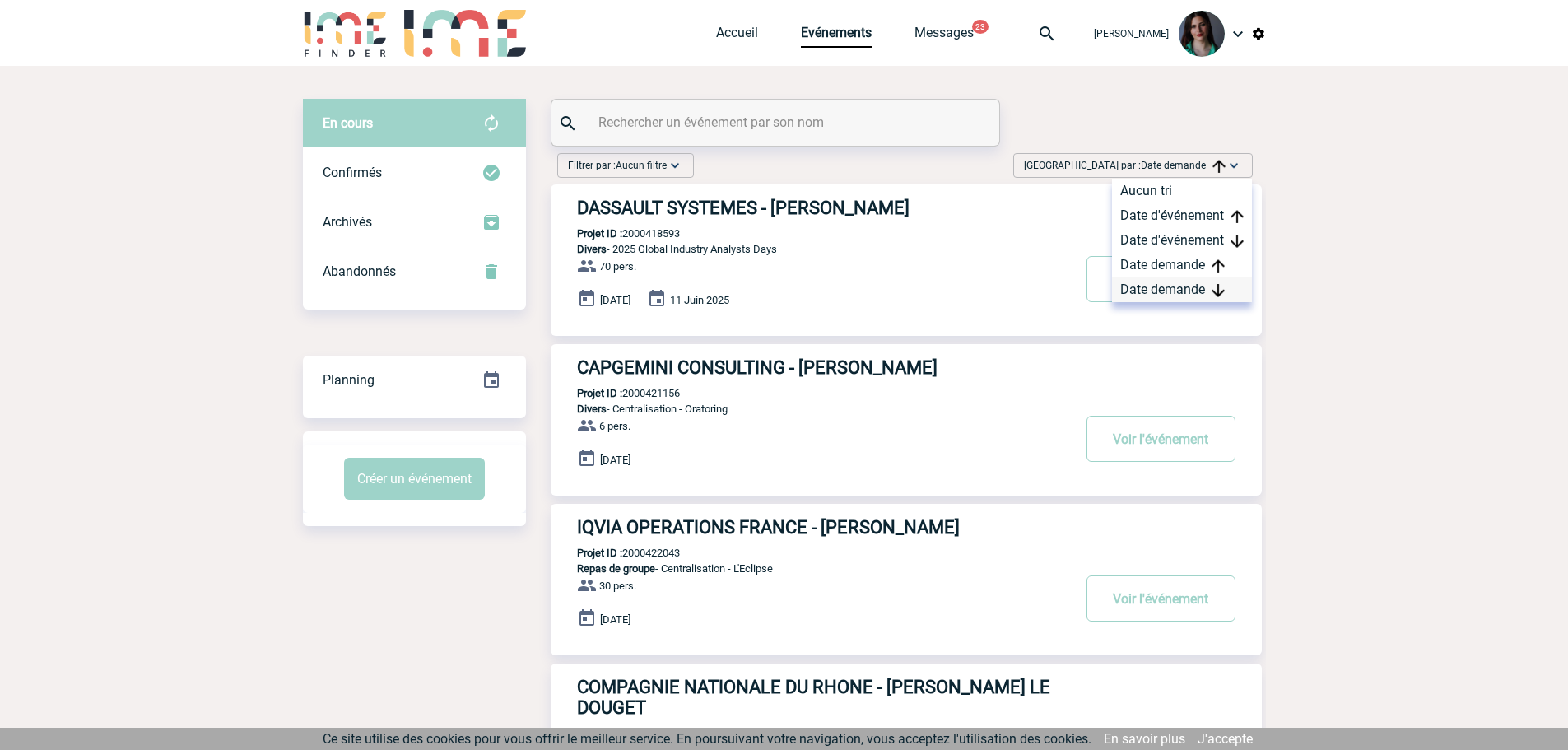
click at [1160, 288] on div "Date demande" at bounding box center [1181, 290] width 140 height 25
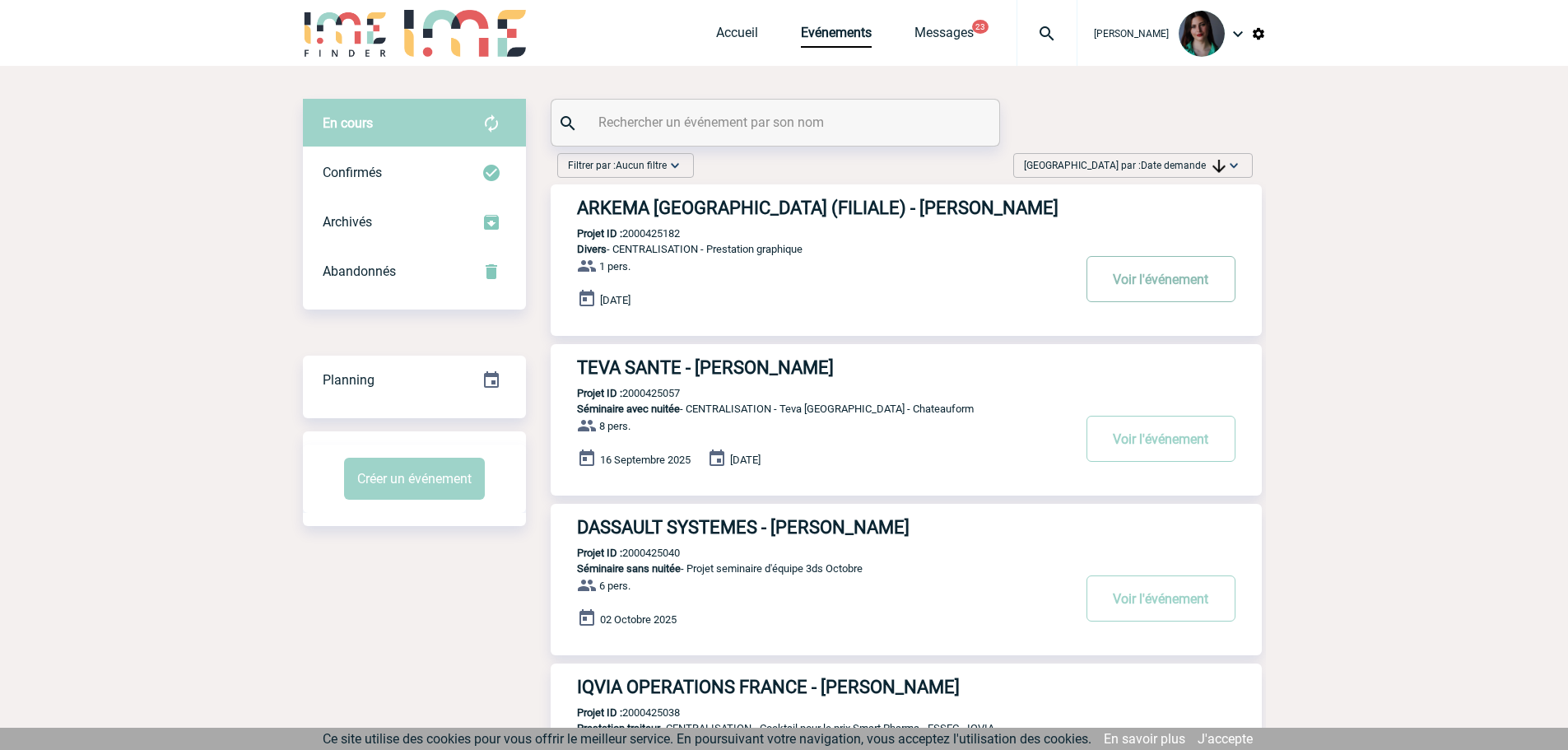
click at [1168, 277] on button "Voir l'événement" at bounding box center [1161, 279] width 149 height 46
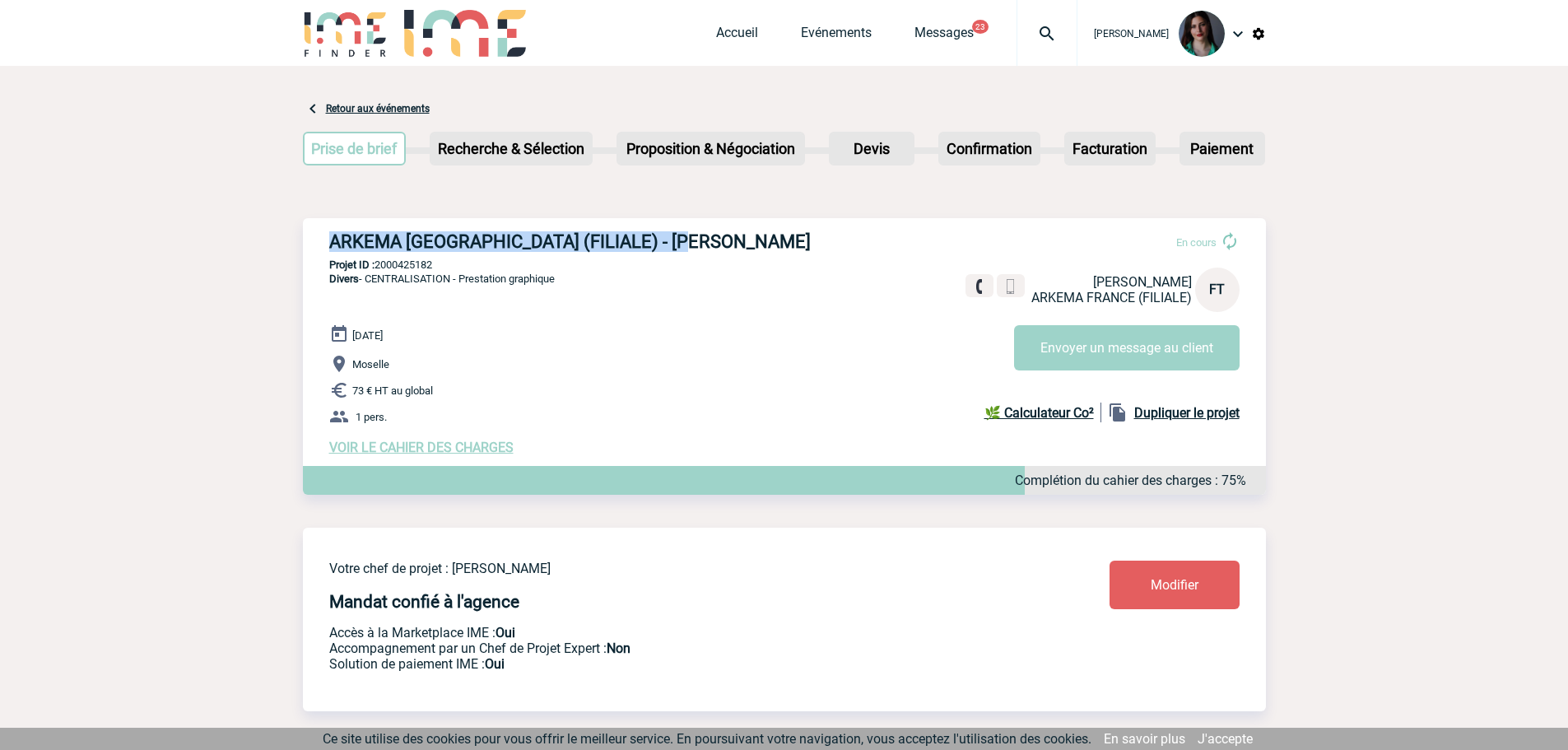
drag, startPoint x: 678, startPoint y: 240, endPoint x: 313, endPoint y: 239, distance: 365.0
click at [313, 239] on div "ARKEMA [GEOGRAPHIC_DATA] (FILIALE) - [PERSON_NAME] En cours [PERSON_NAME] ARKEM…" at bounding box center [784, 343] width 963 height 250
copy h3 "ARKEMA [GEOGRAPHIC_DATA] (FILIALE) - [PERSON_NAME]"
drag, startPoint x: 443, startPoint y: 264, endPoint x: 379, endPoint y: 260, distance: 64.1
click at [379, 260] on div "ARKEMA [GEOGRAPHIC_DATA] (FILIALE) - [PERSON_NAME] En cours [PERSON_NAME] ARKEM…" at bounding box center [784, 343] width 963 height 250
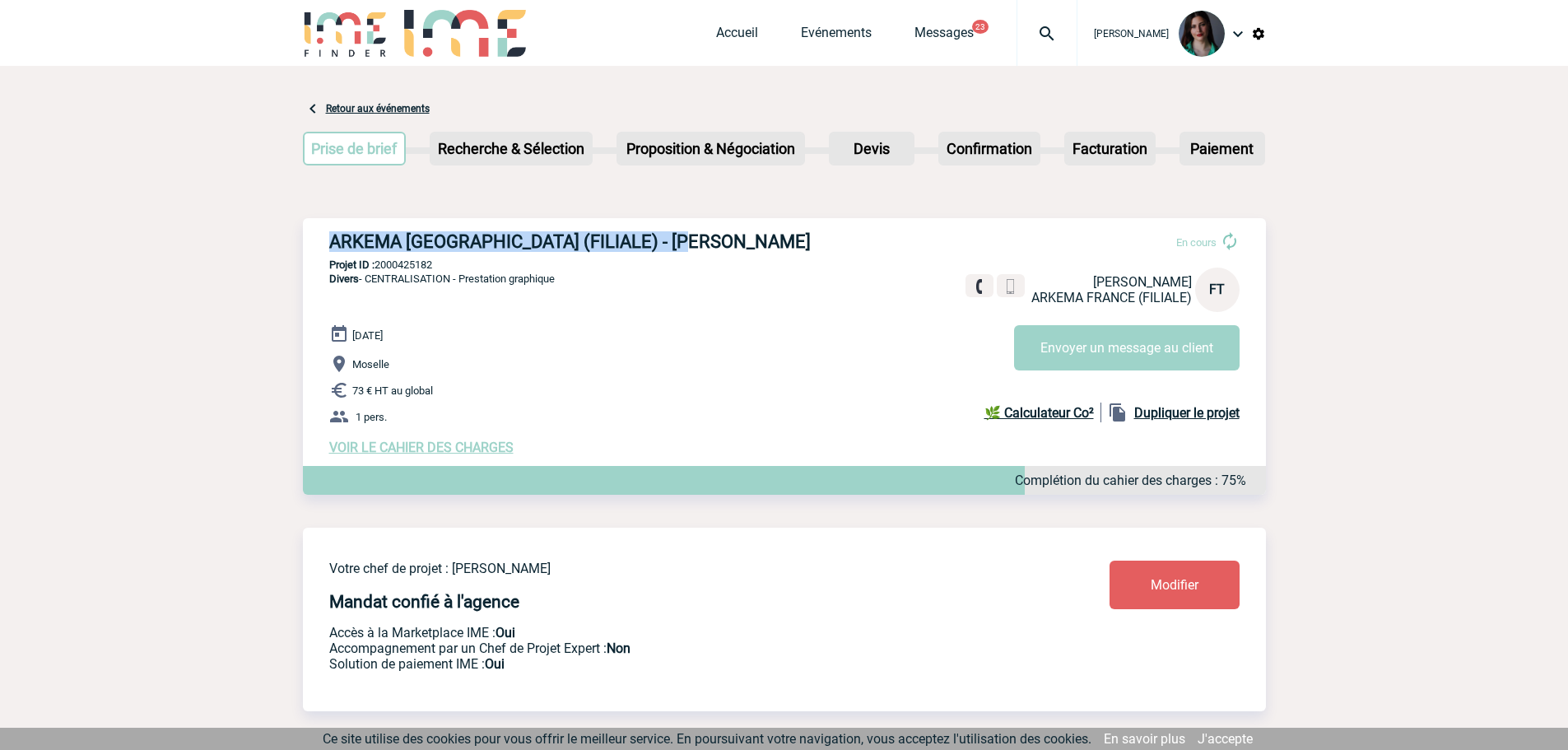
copy p "2000425182"
